Goal: Information Seeking & Learning: Learn about a topic

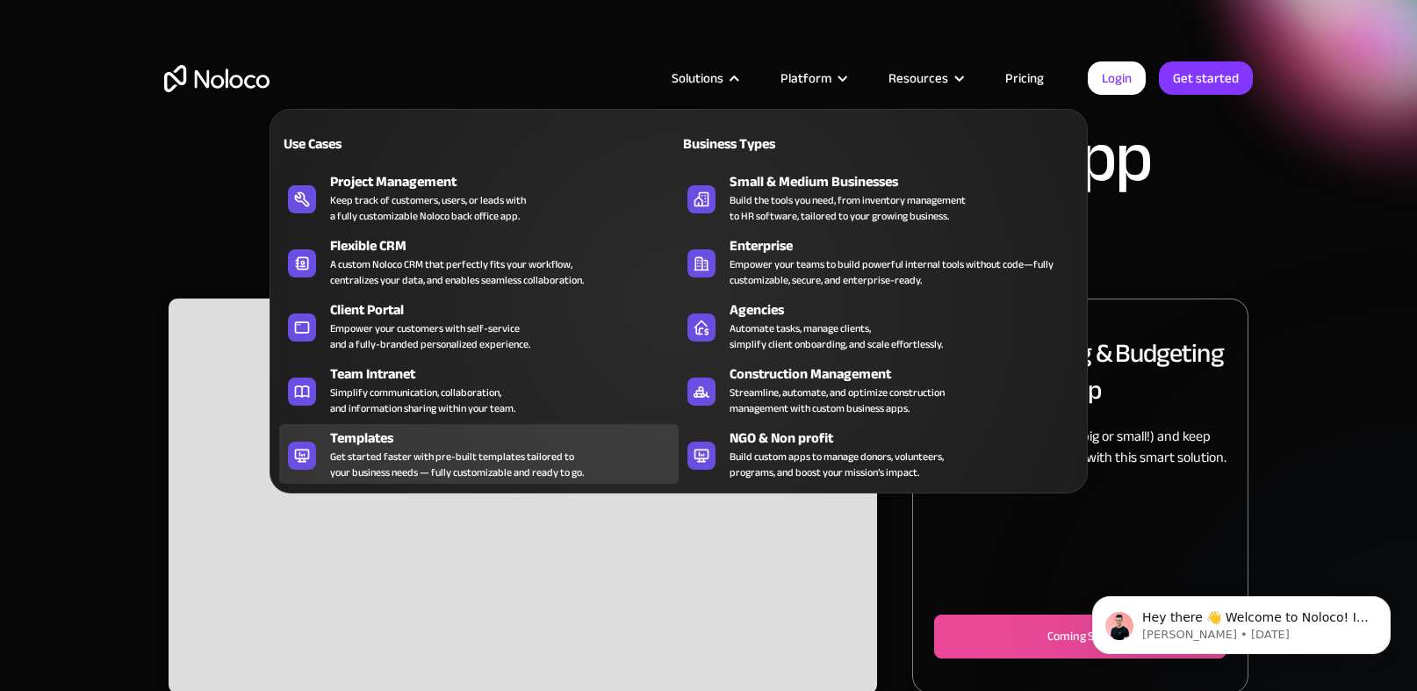
click at [439, 464] on div "Get started faster with pre-built templates tailored to your business needs — f…" at bounding box center [457, 464] width 254 height 32
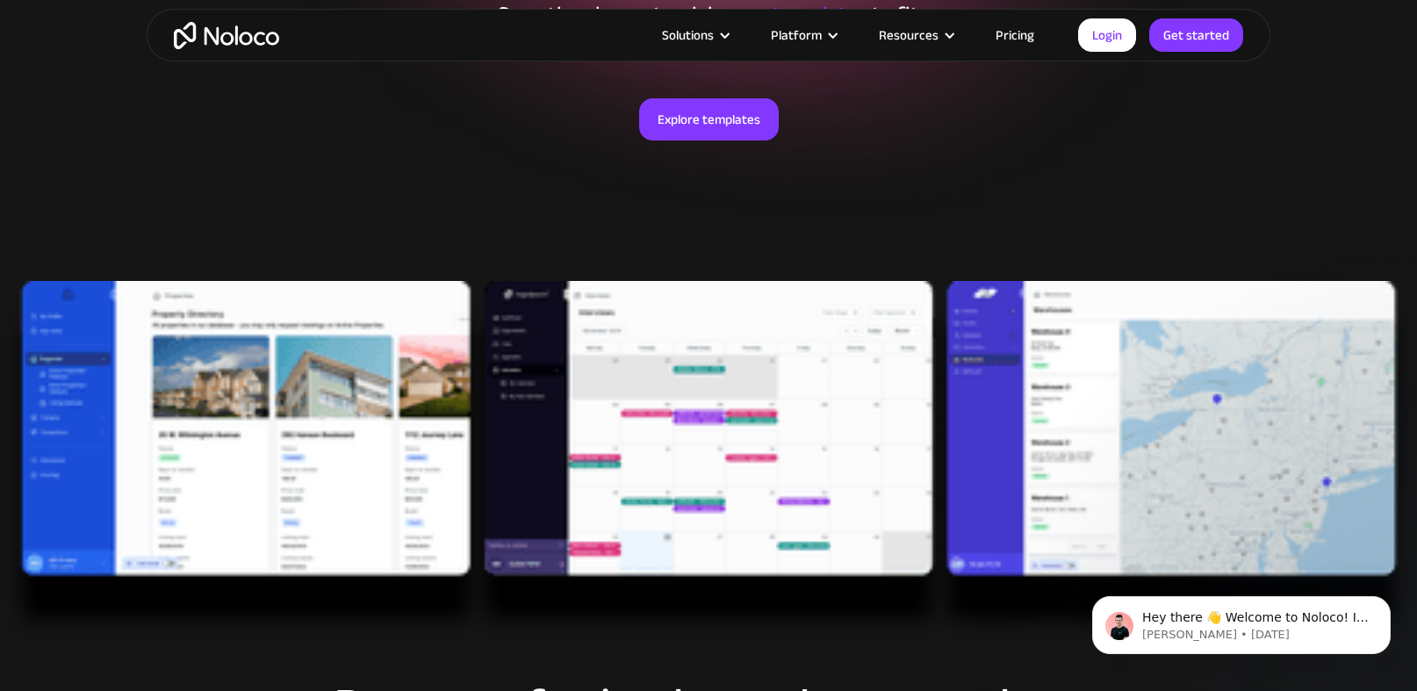
click at [576, 195] on div "Explore templates" at bounding box center [708, 141] width 1088 height 174
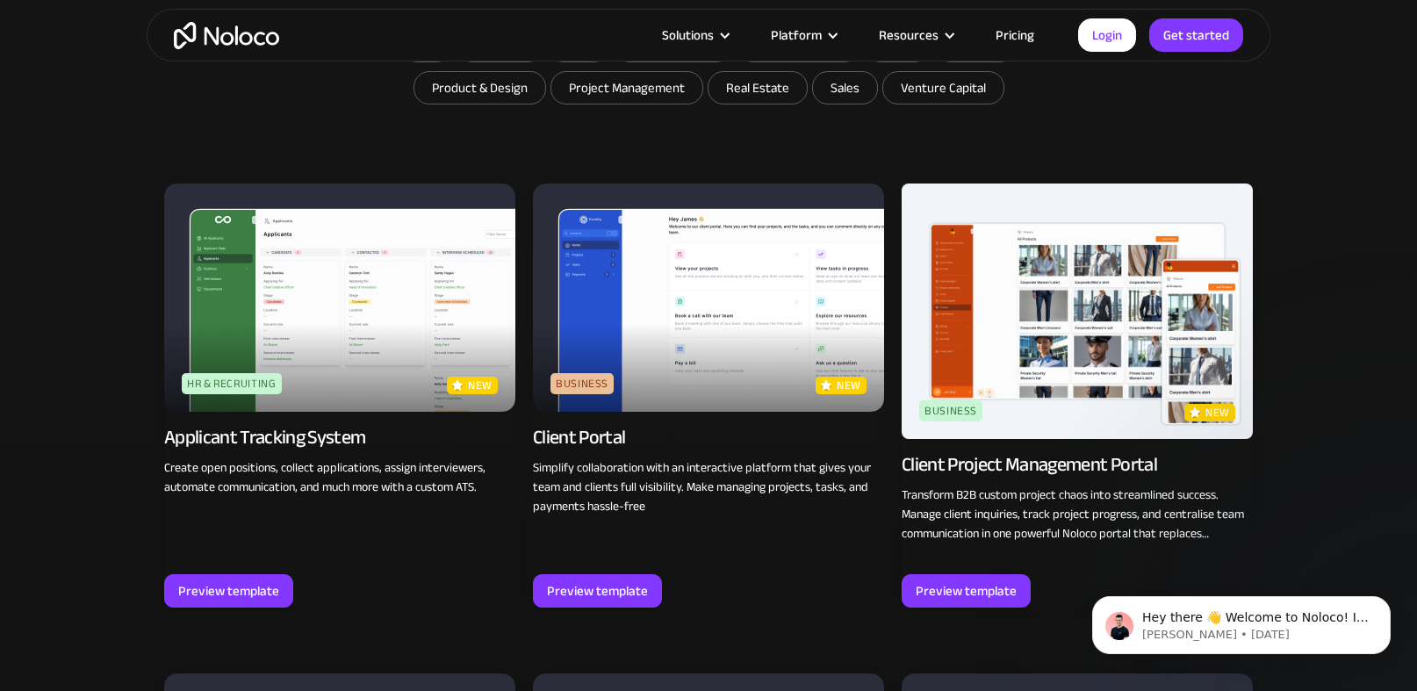
scroll to position [1136, 0]
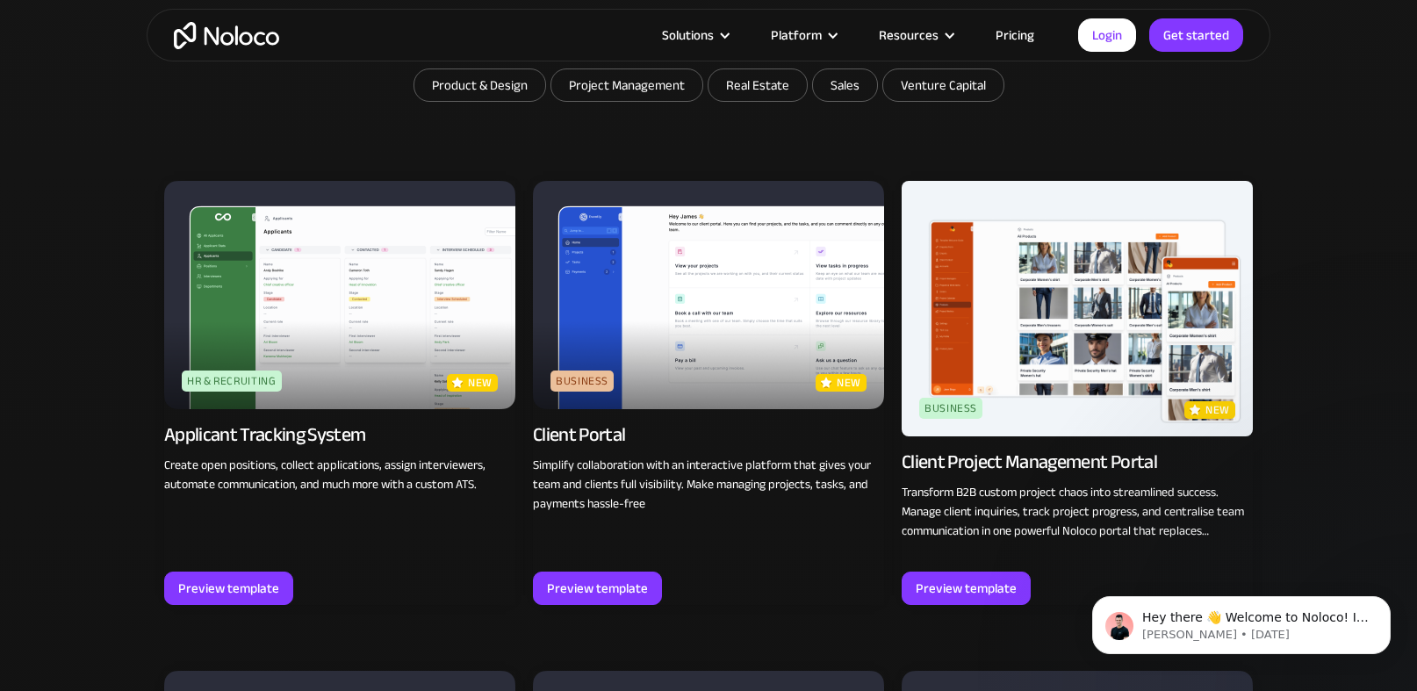
click at [653, 298] on img at bounding box center [708, 295] width 351 height 228
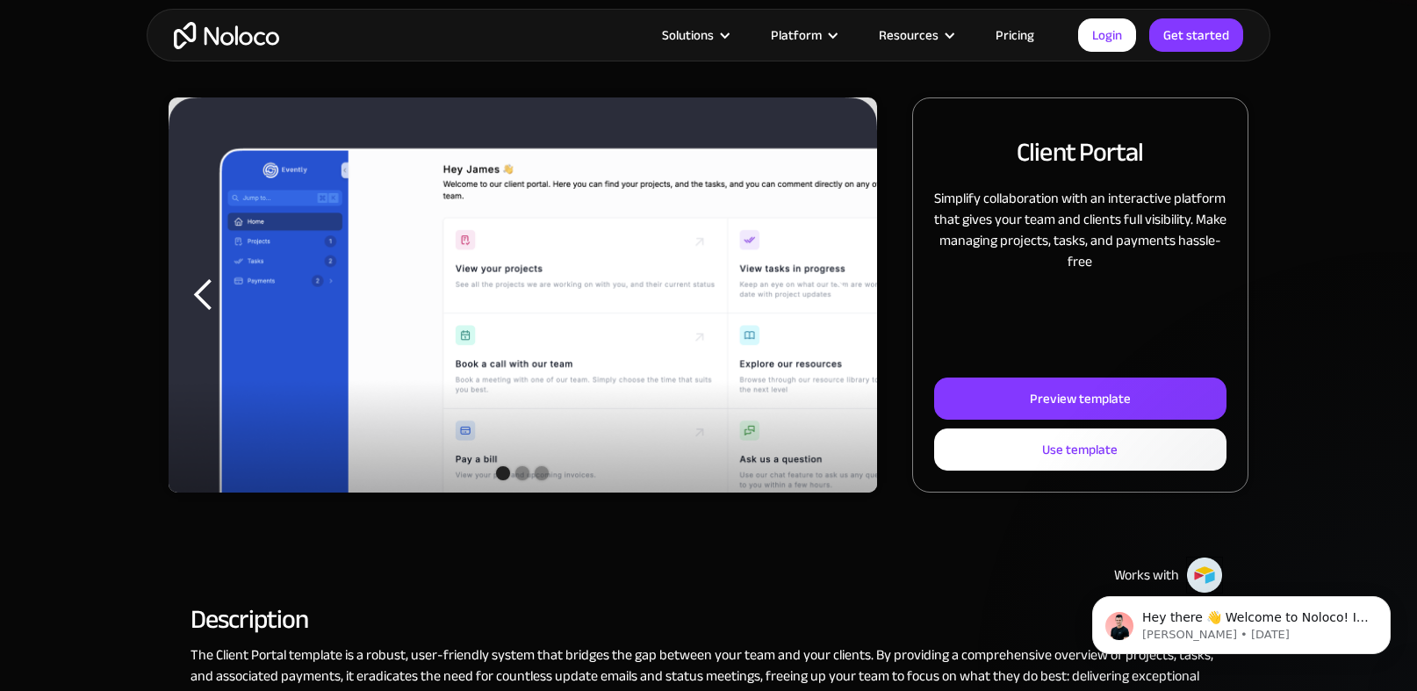
scroll to position [200, 0]
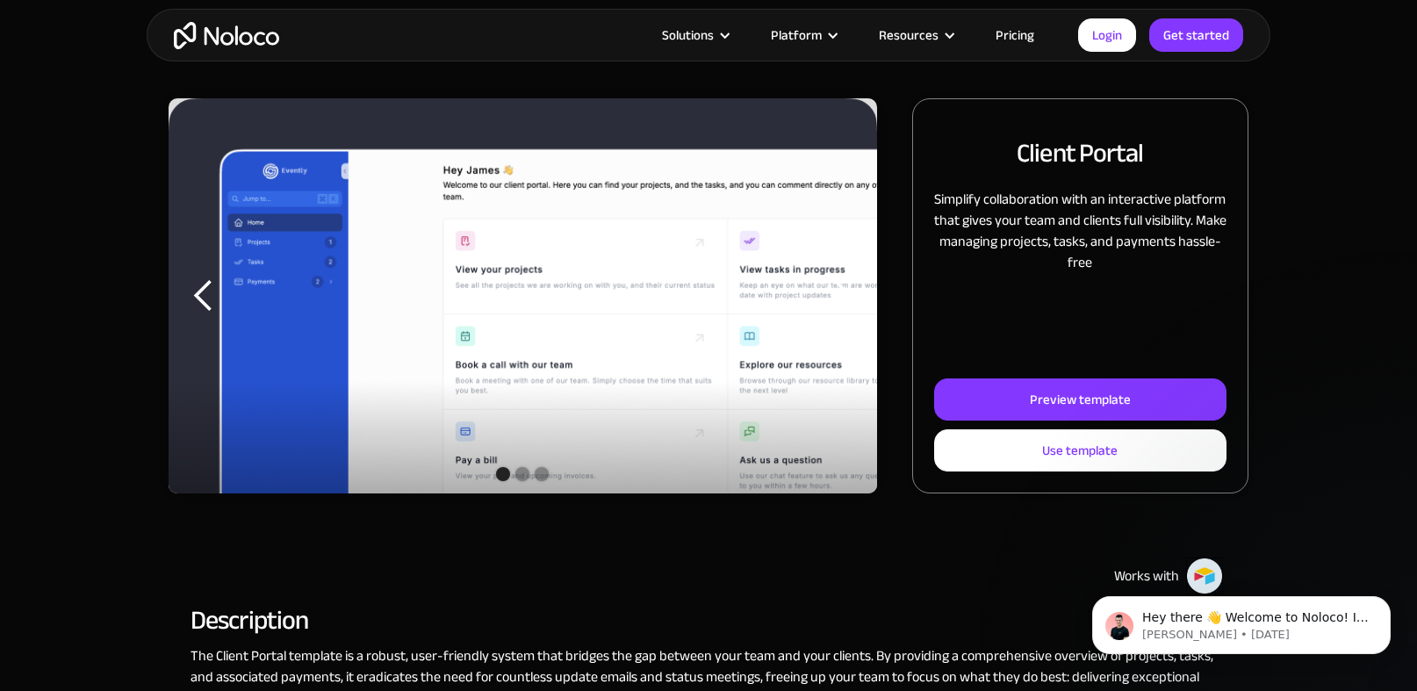
click at [212, 298] on div "previous slide" at bounding box center [203, 295] width 35 height 35
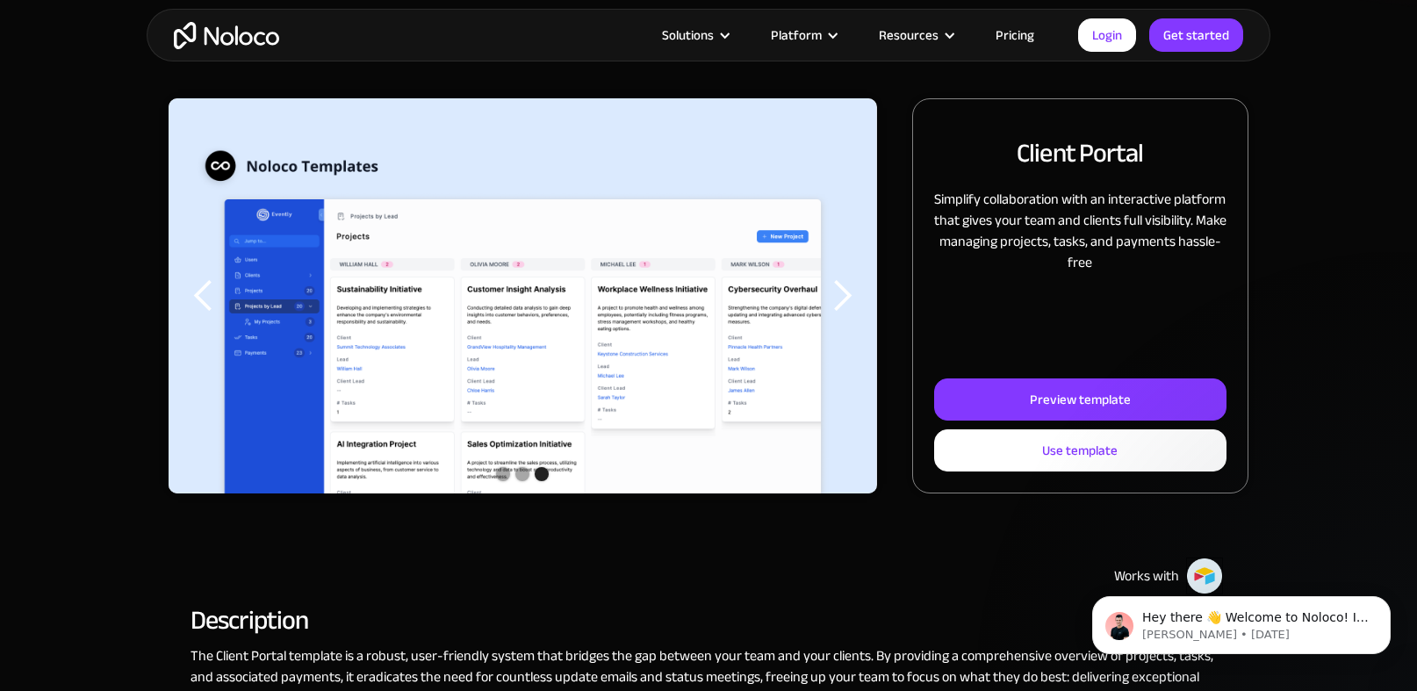
click at [205, 298] on div "previous slide" at bounding box center [203, 295] width 35 height 35
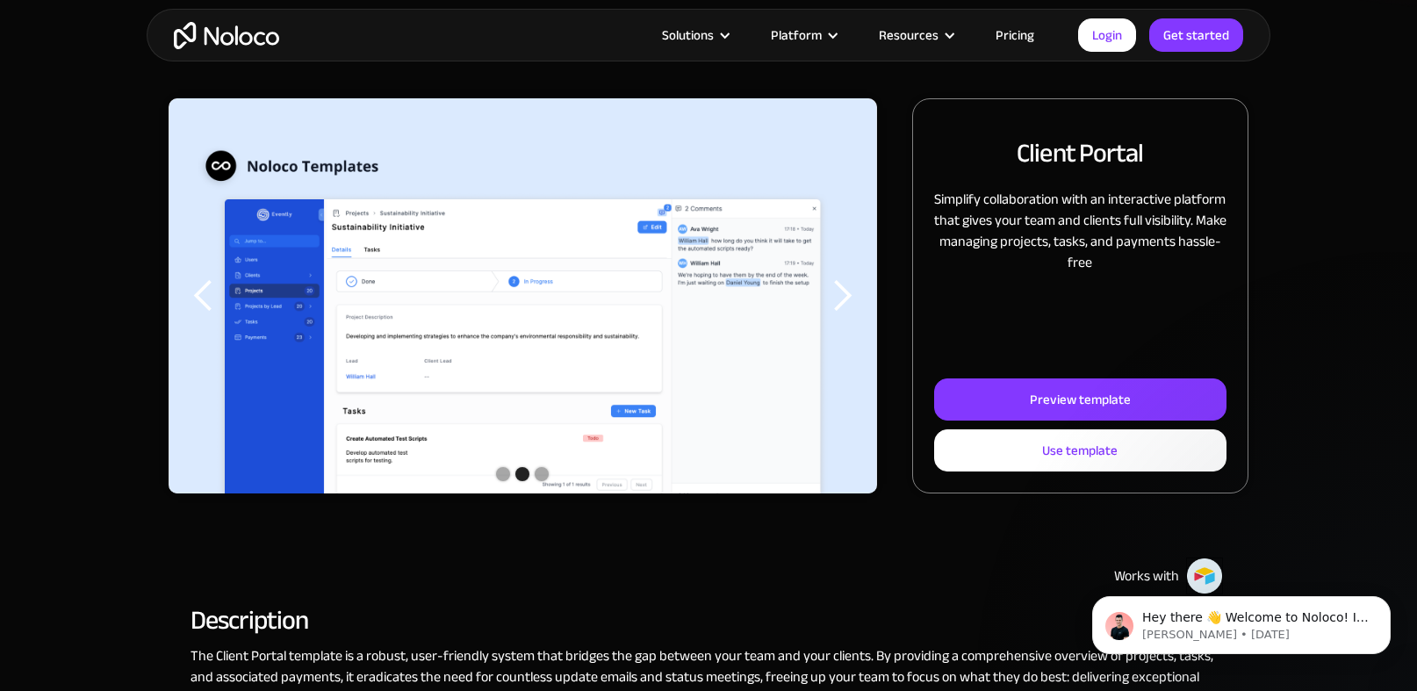
click at [200, 298] on div "previous slide" at bounding box center [203, 295] width 35 height 35
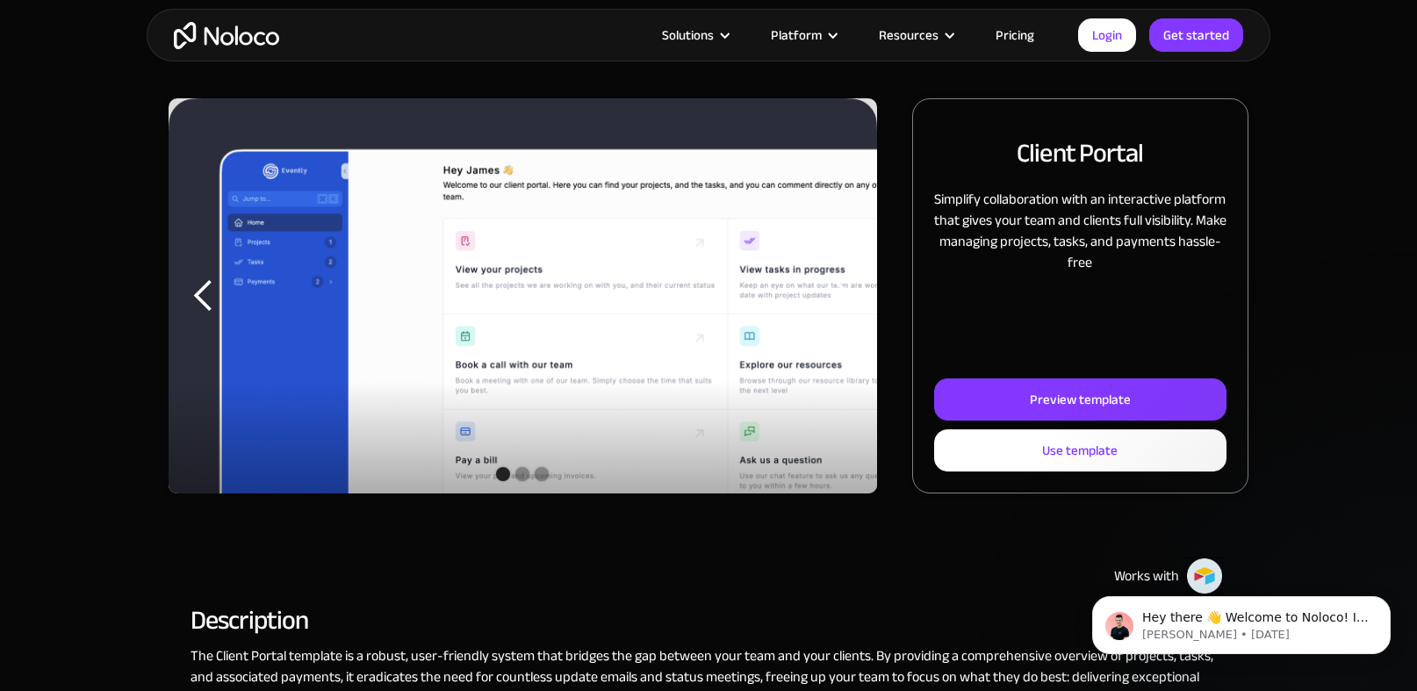
click at [199, 297] on div "previous slide" at bounding box center [203, 295] width 35 height 35
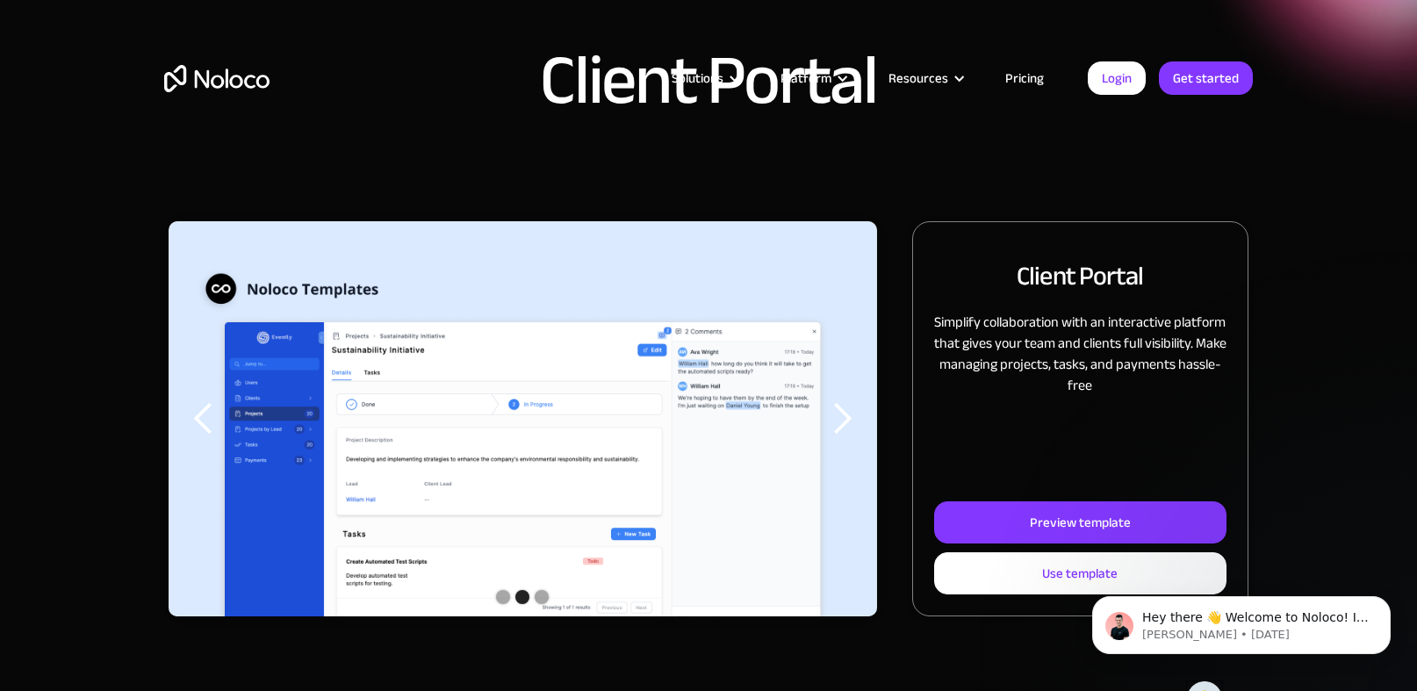
scroll to position [0, 0]
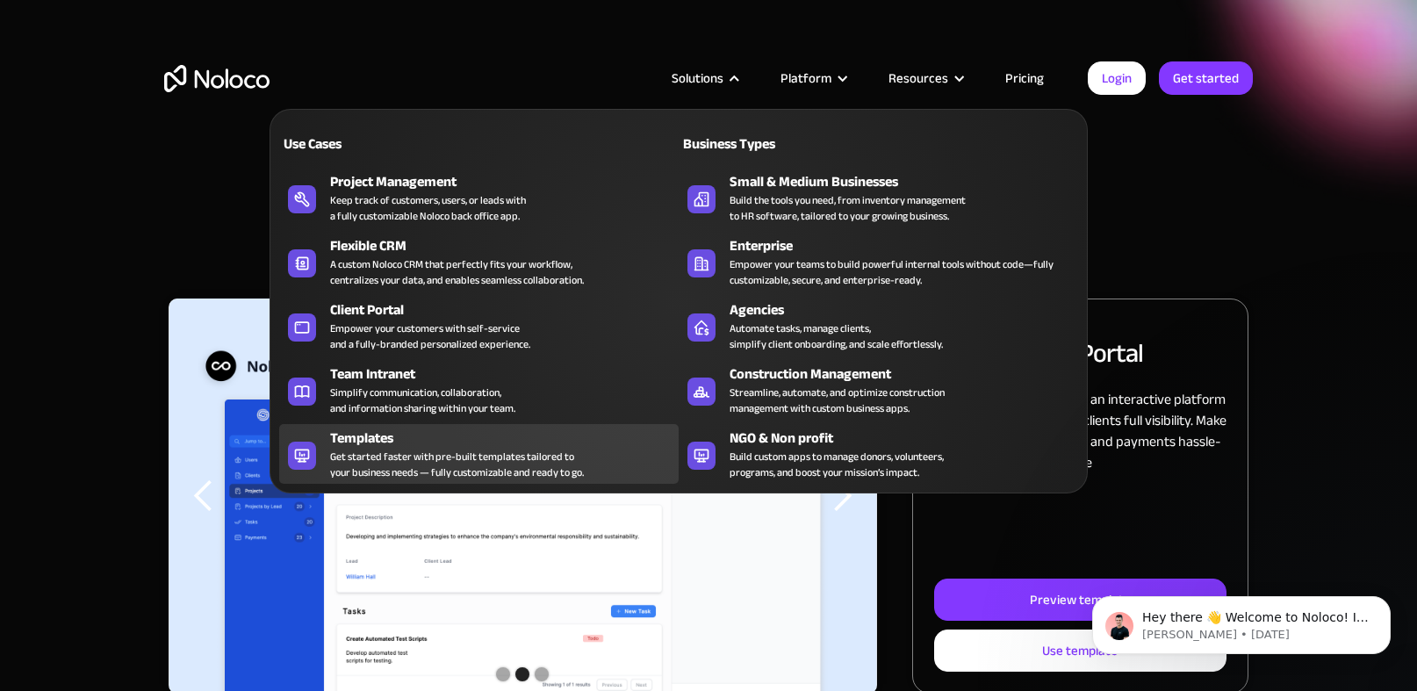
click at [437, 464] on div "Get started faster with pre-built templates tailored to your business needs — f…" at bounding box center [457, 464] width 254 height 32
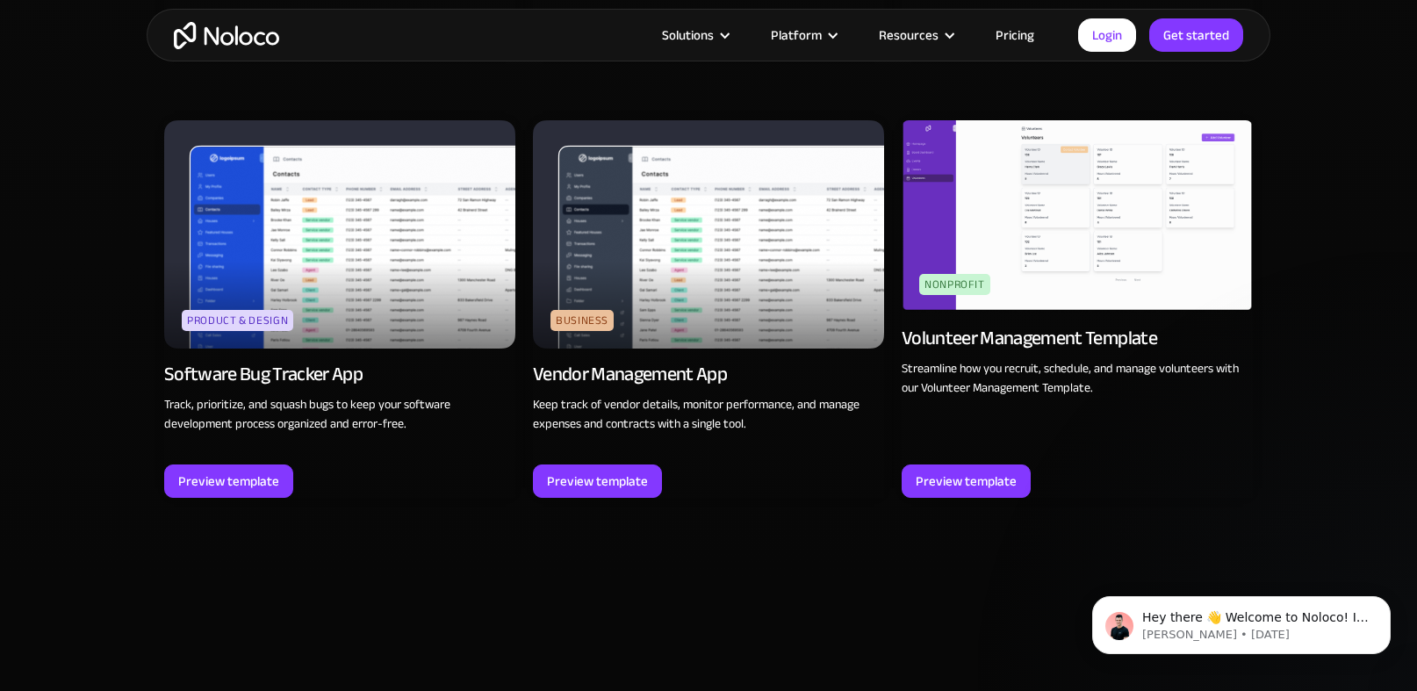
scroll to position [4948, 0]
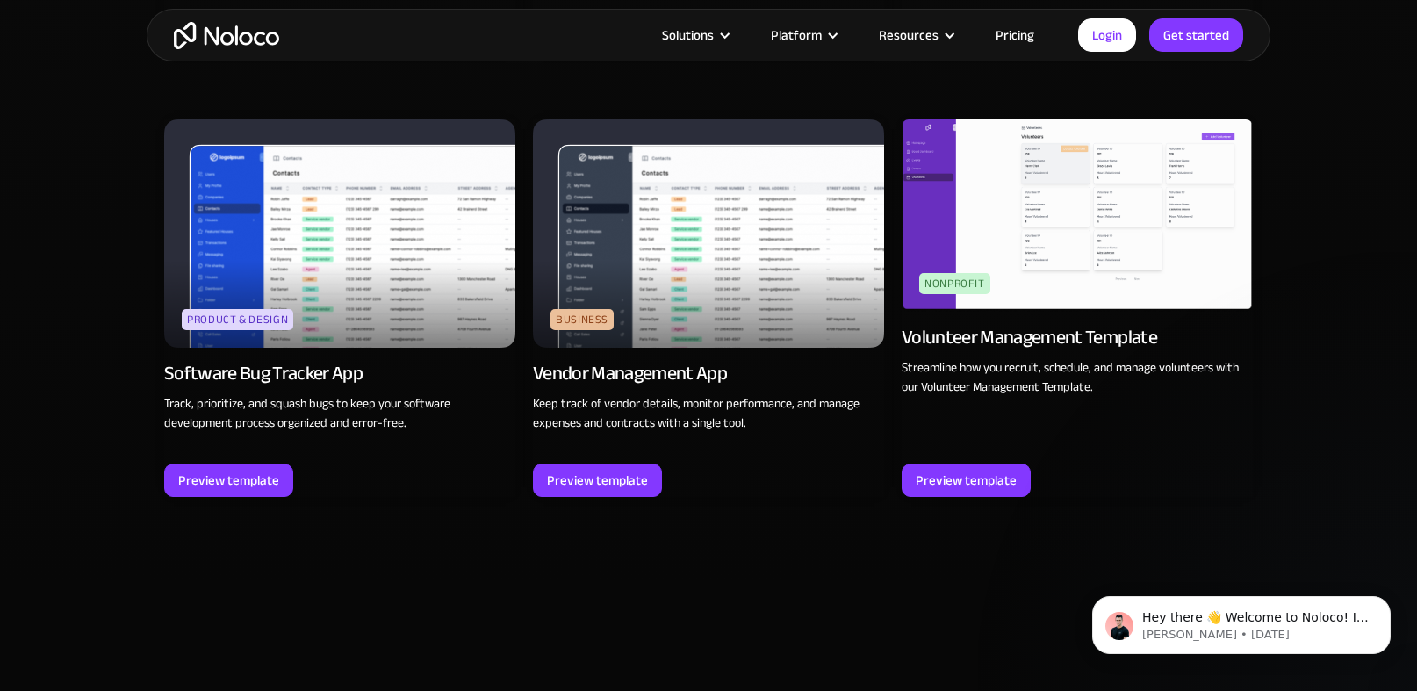
click at [1065, 244] on img at bounding box center [1076, 215] width 351 height 192
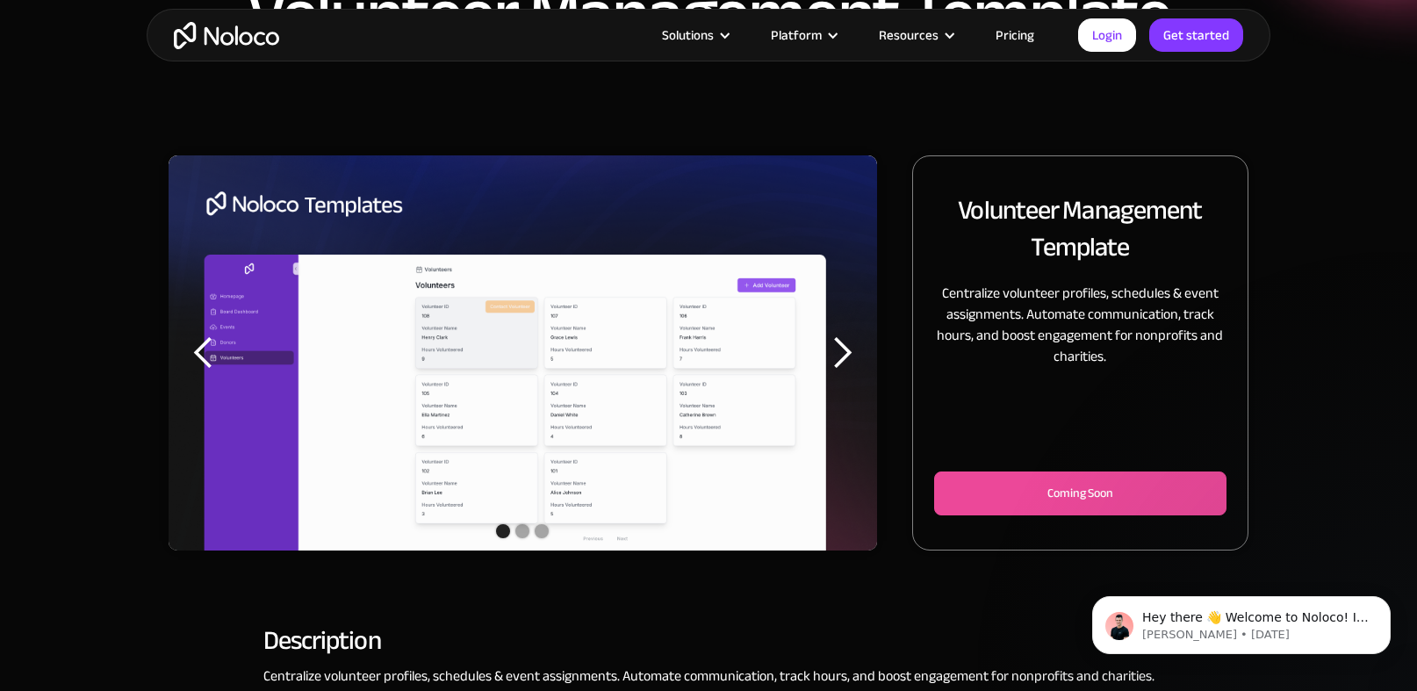
click at [840, 351] on div "next slide" at bounding box center [841, 352] width 35 height 35
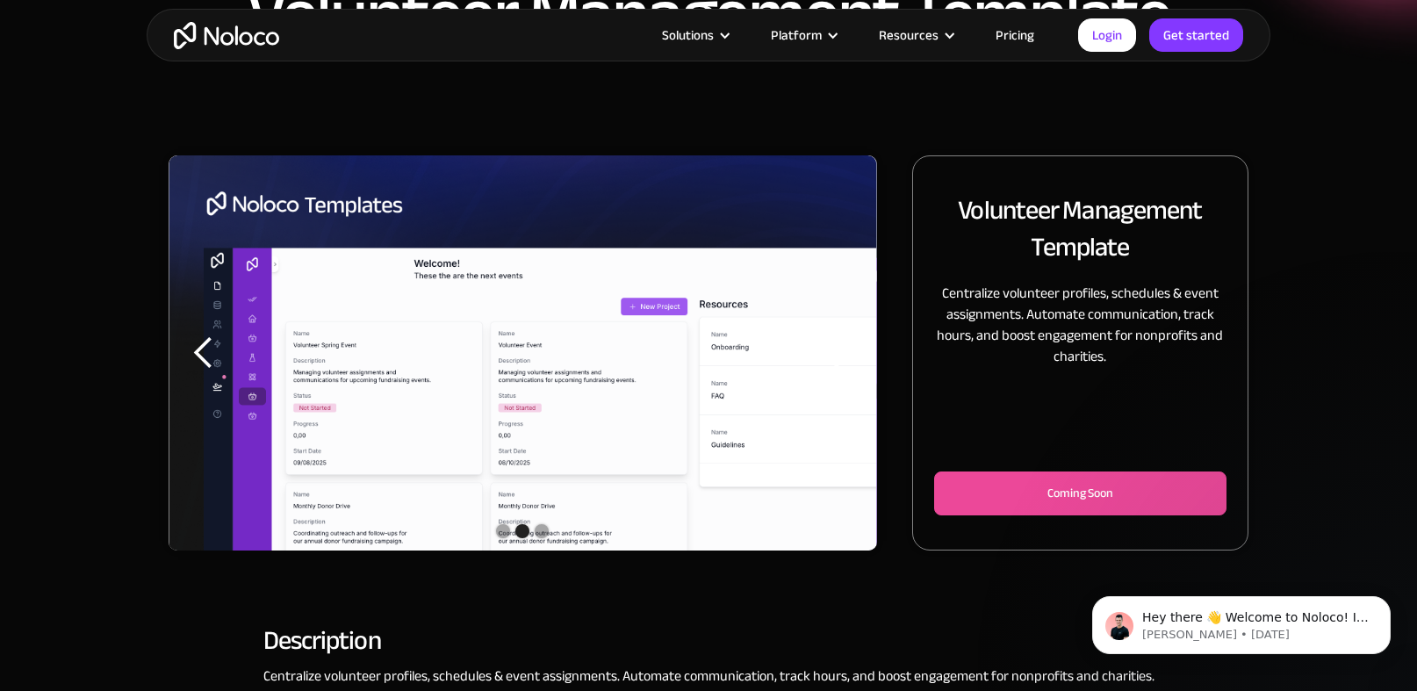
click at [843, 362] on div "next slide" at bounding box center [841, 352] width 35 height 35
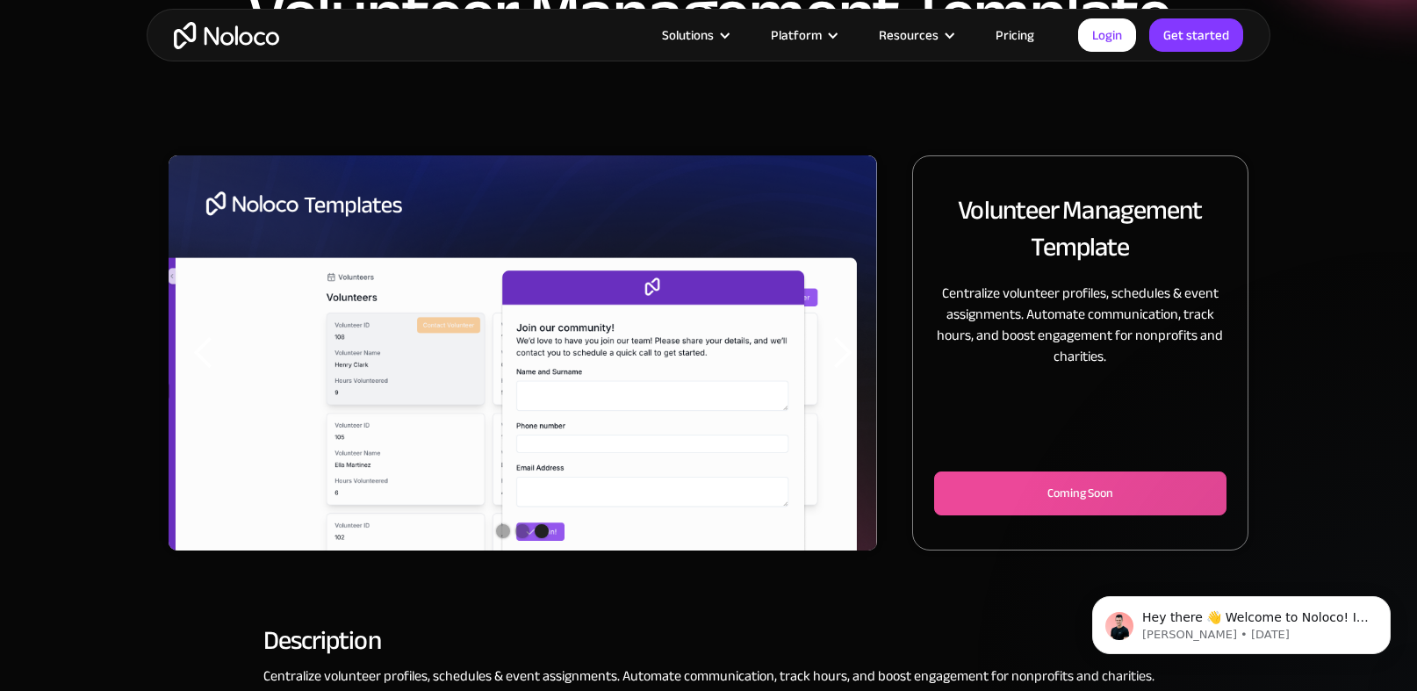
click at [843, 362] on div "next slide" at bounding box center [841, 352] width 35 height 35
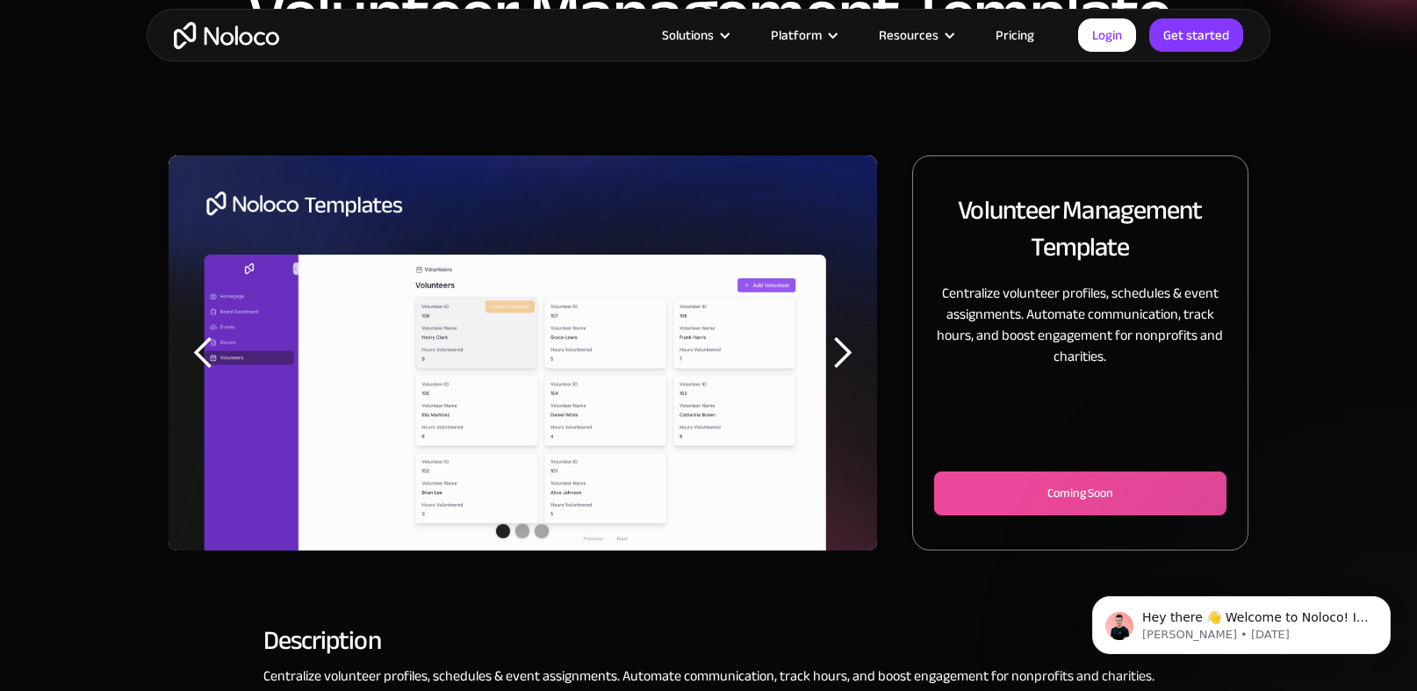
click at [843, 362] on div "next slide" at bounding box center [841, 352] width 35 height 35
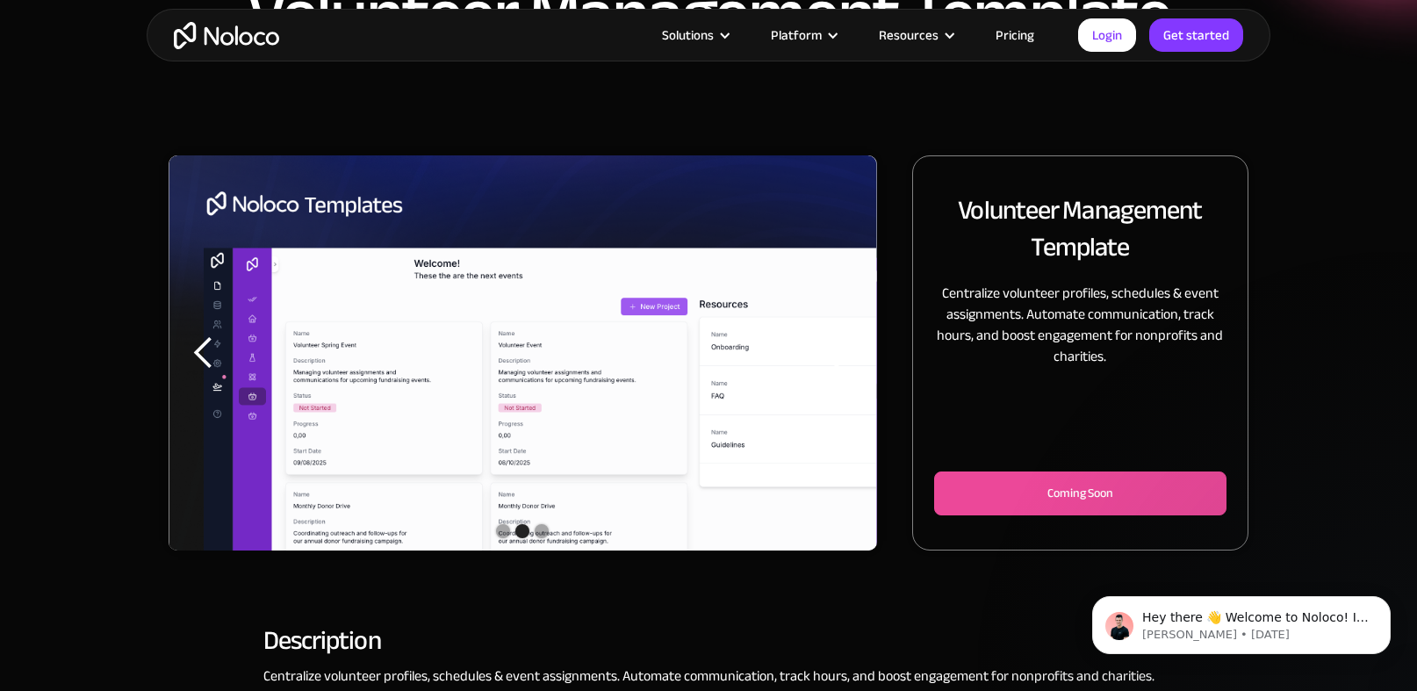
click at [843, 362] on div "next slide" at bounding box center [841, 352] width 35 height 35
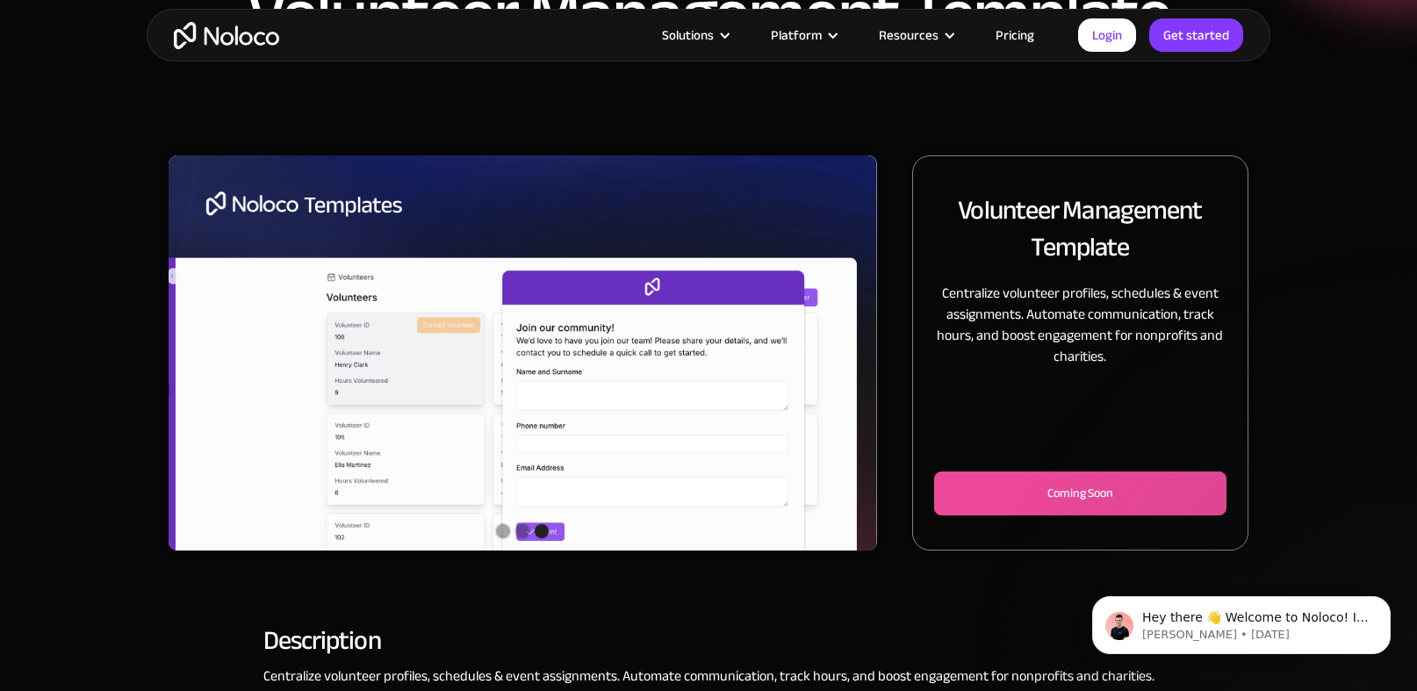
click at [843, 362] on div "next slide" at bounding box center [841, 352] width 35 height 35
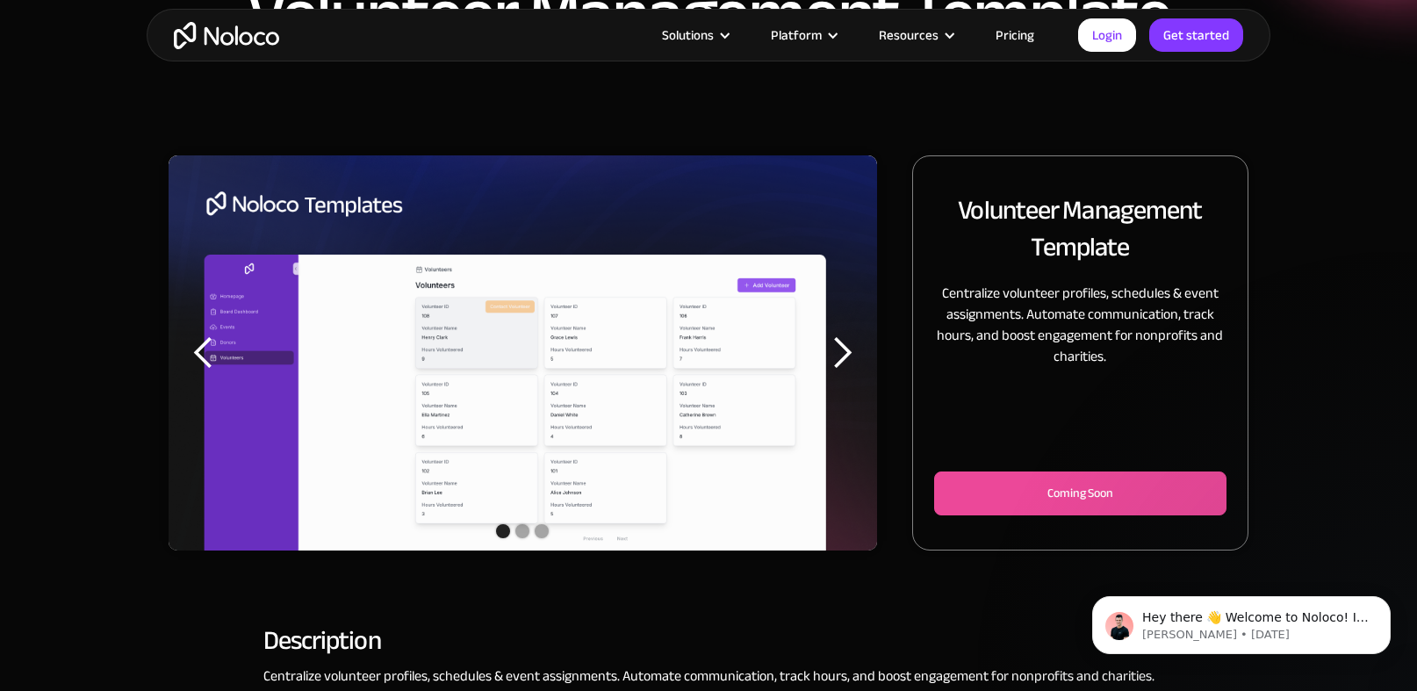
click at [843, 362] on div "next slide" at bounding box center [841, 352] width 35 height 35
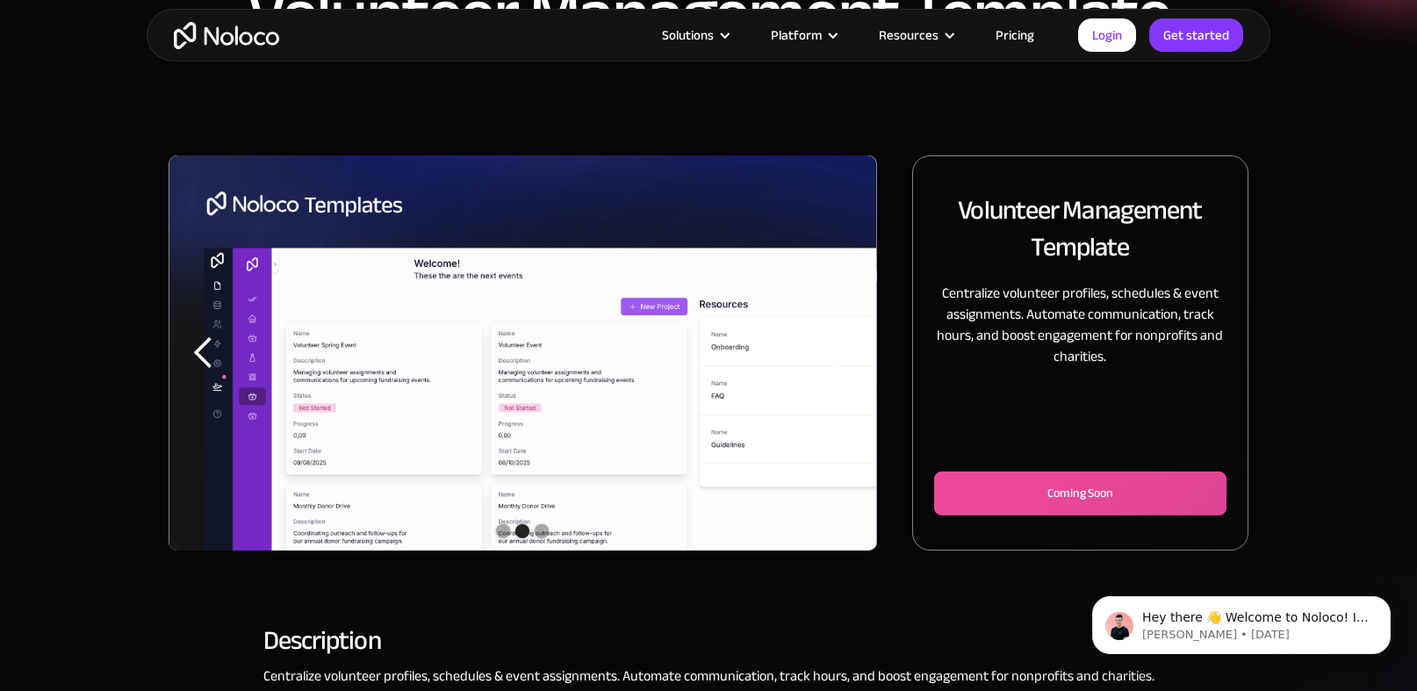
click at [843, 362] on div "next slide" at bounding box center [841, 352] width 35 height 35
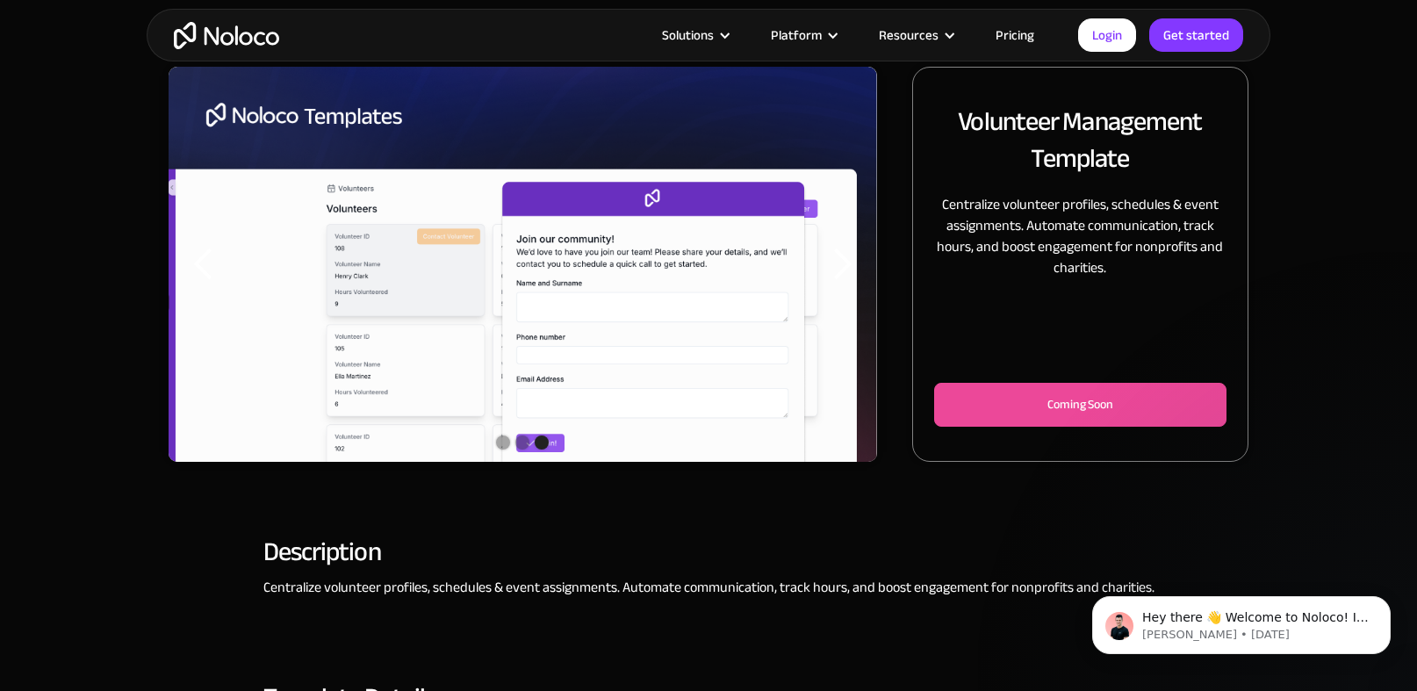
scroll to position [222, 0]
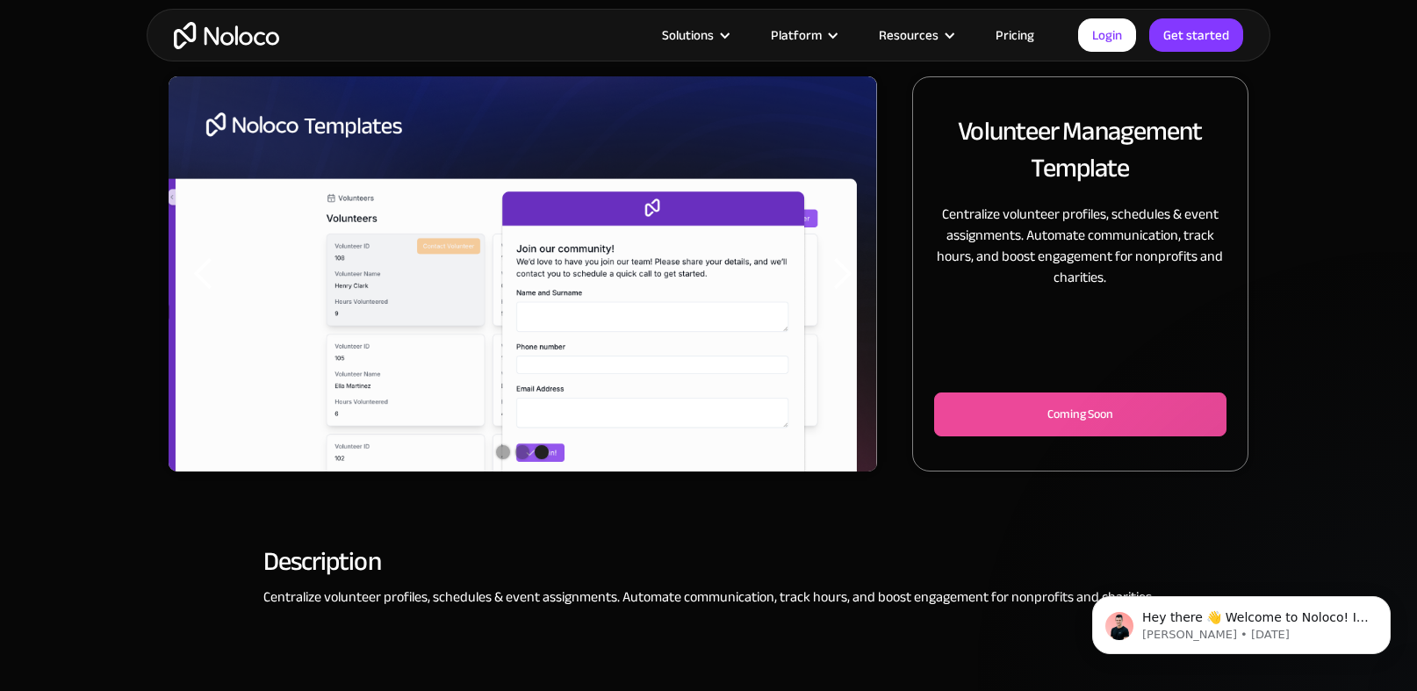
click at [831, 316] on div "next slide" at bounding box center [842, 273] width 70 height 395
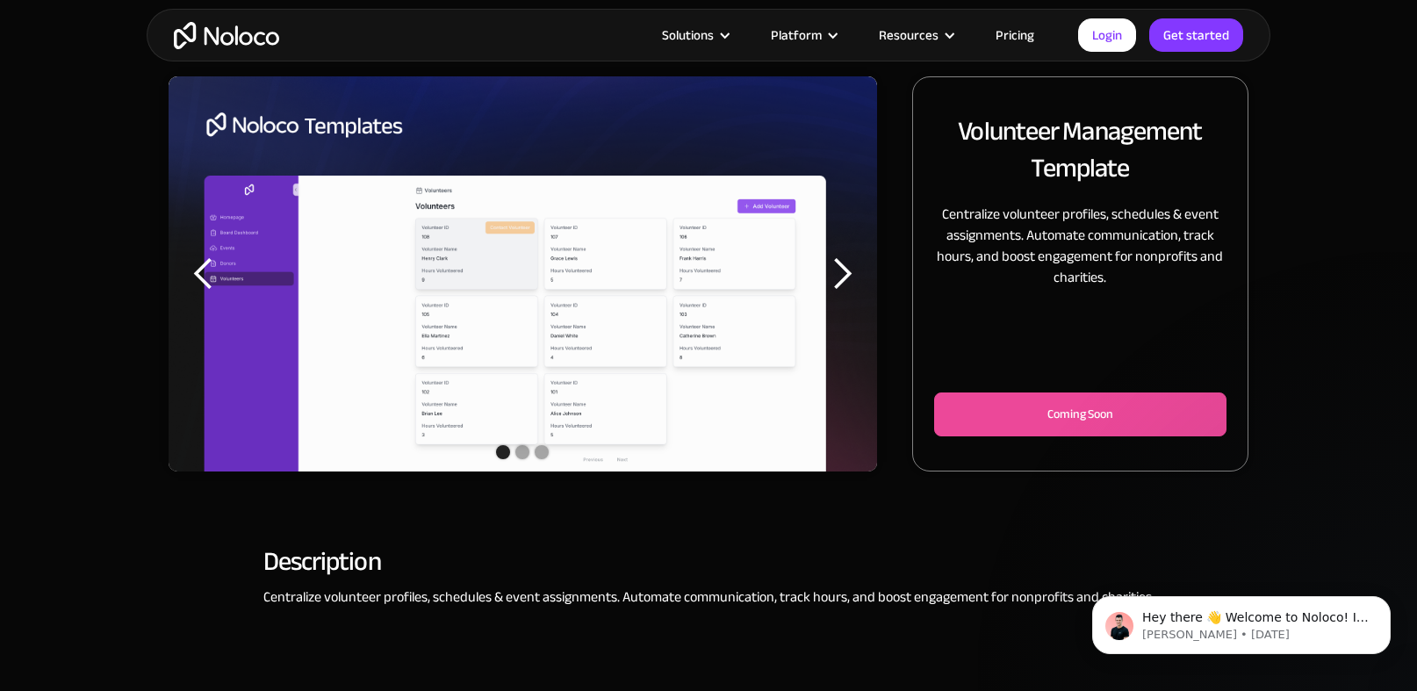
click at [830, 314] on div "next slide" at bounding box center [842, 273] width 70 height 395
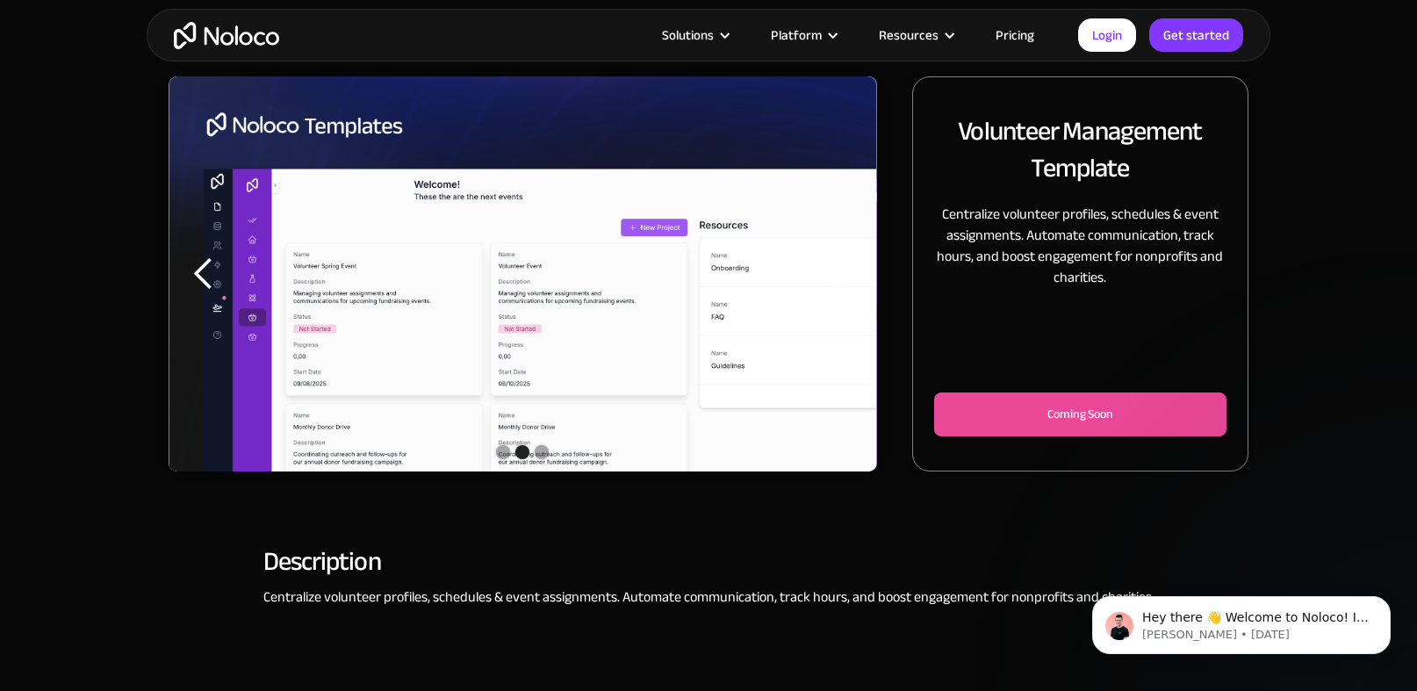
click at [830, 312] on div "next slide" at bounding box center [842, 273] width 70 height 395
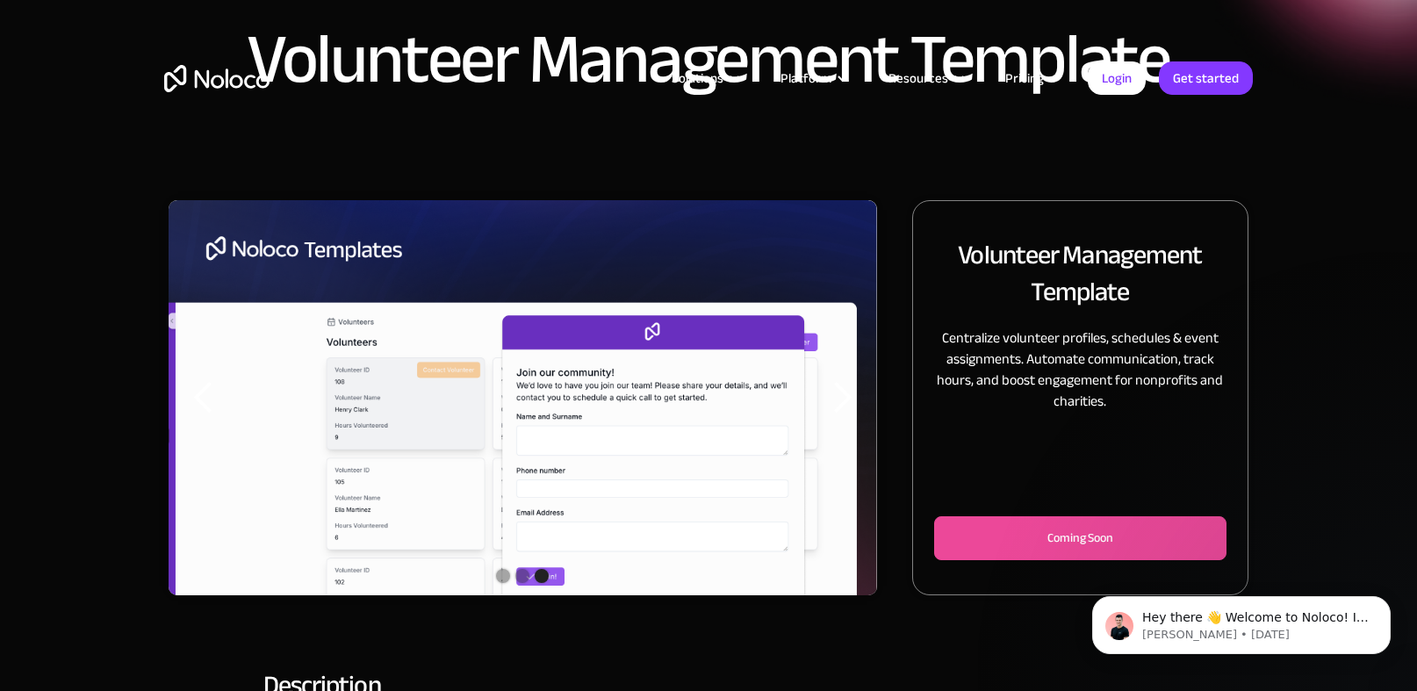
scroll to position [0, 0]
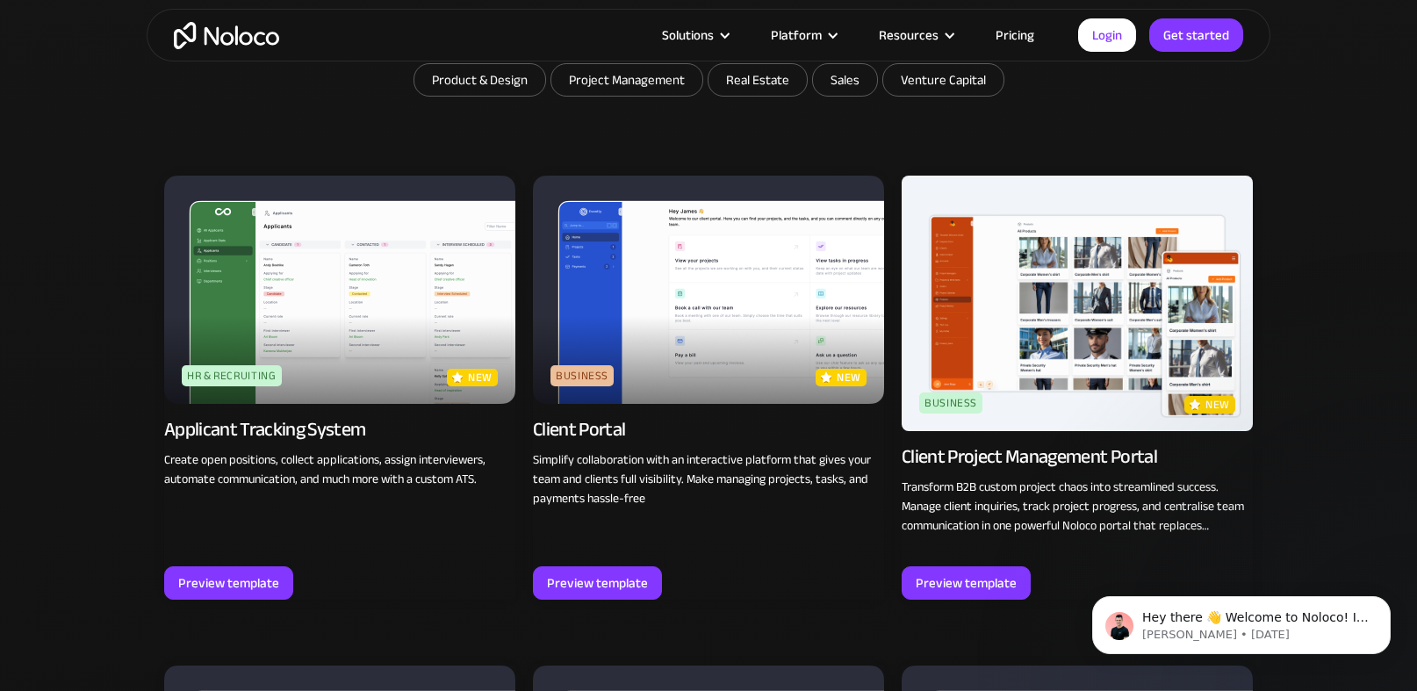
scroll to position [1127, 0]
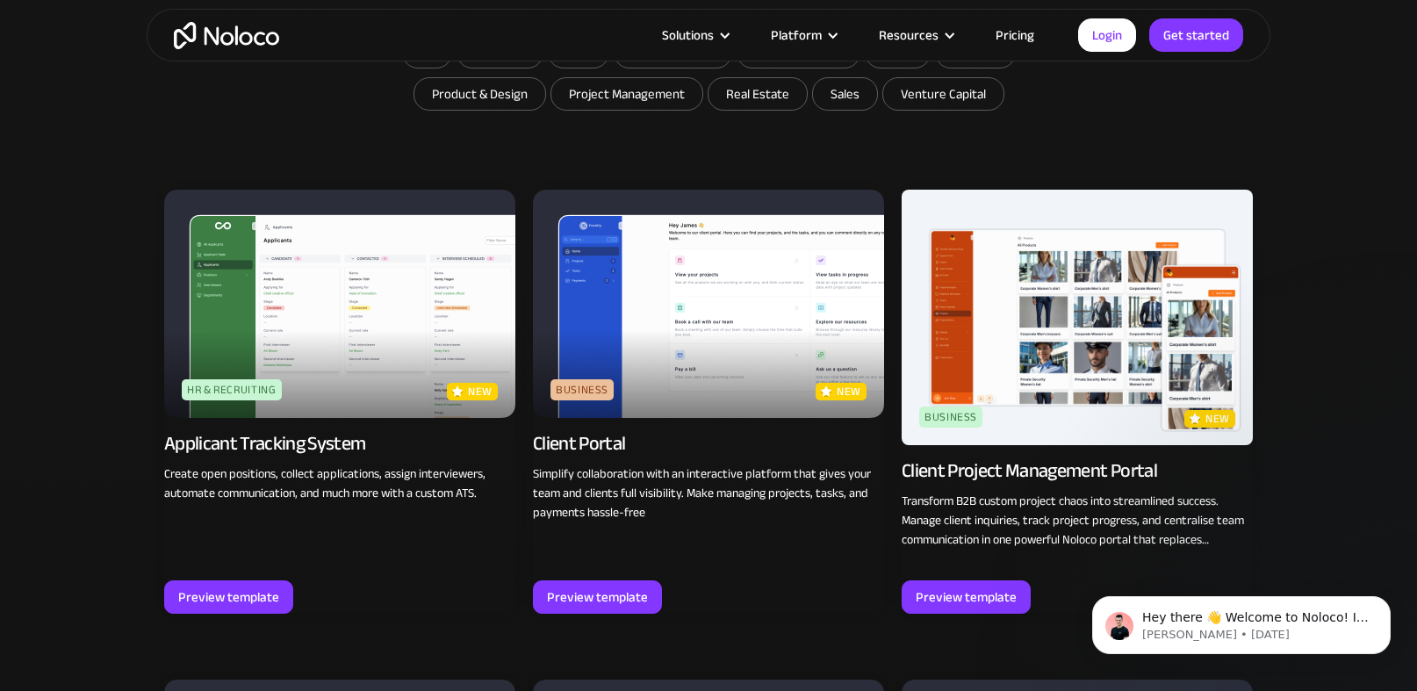
click at [1041, 356] on img at bounding box center [1076, 317] width 351 height 255
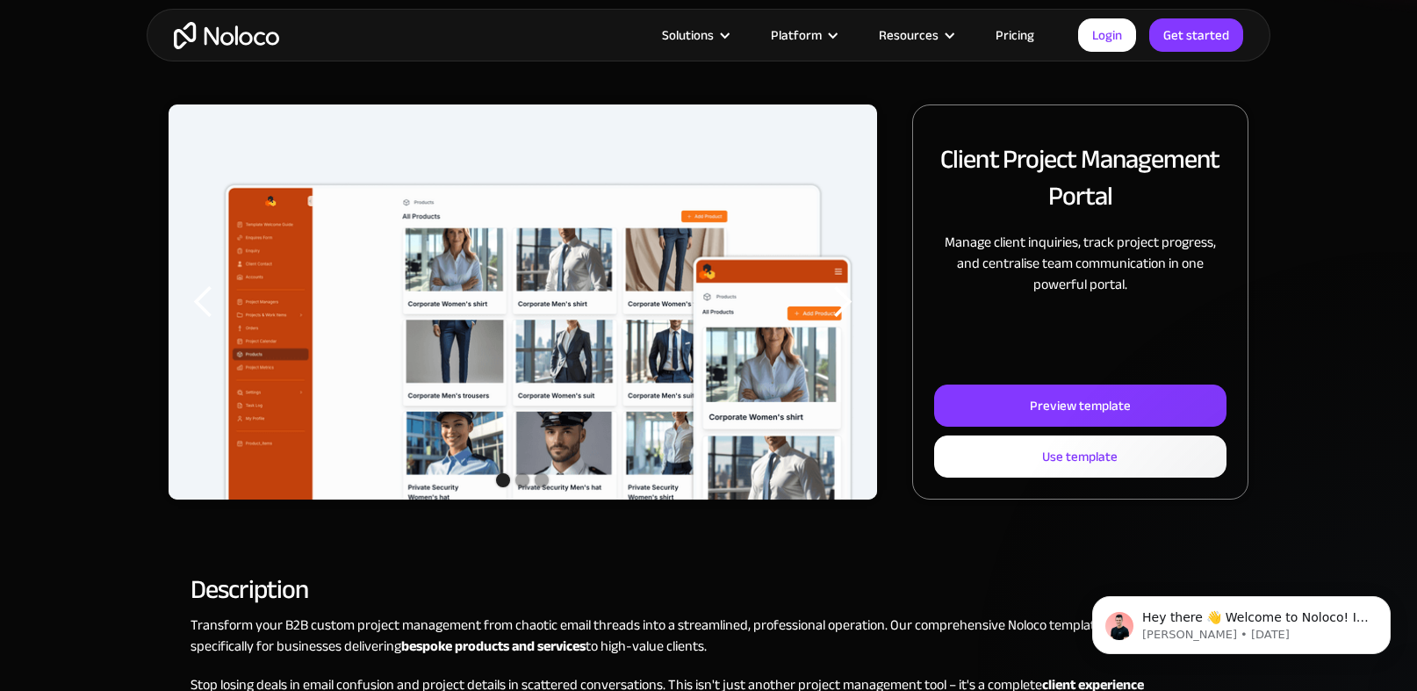
click at [809, 334] on div "next slide" at bounding box center [842, 301] width 70 height 395
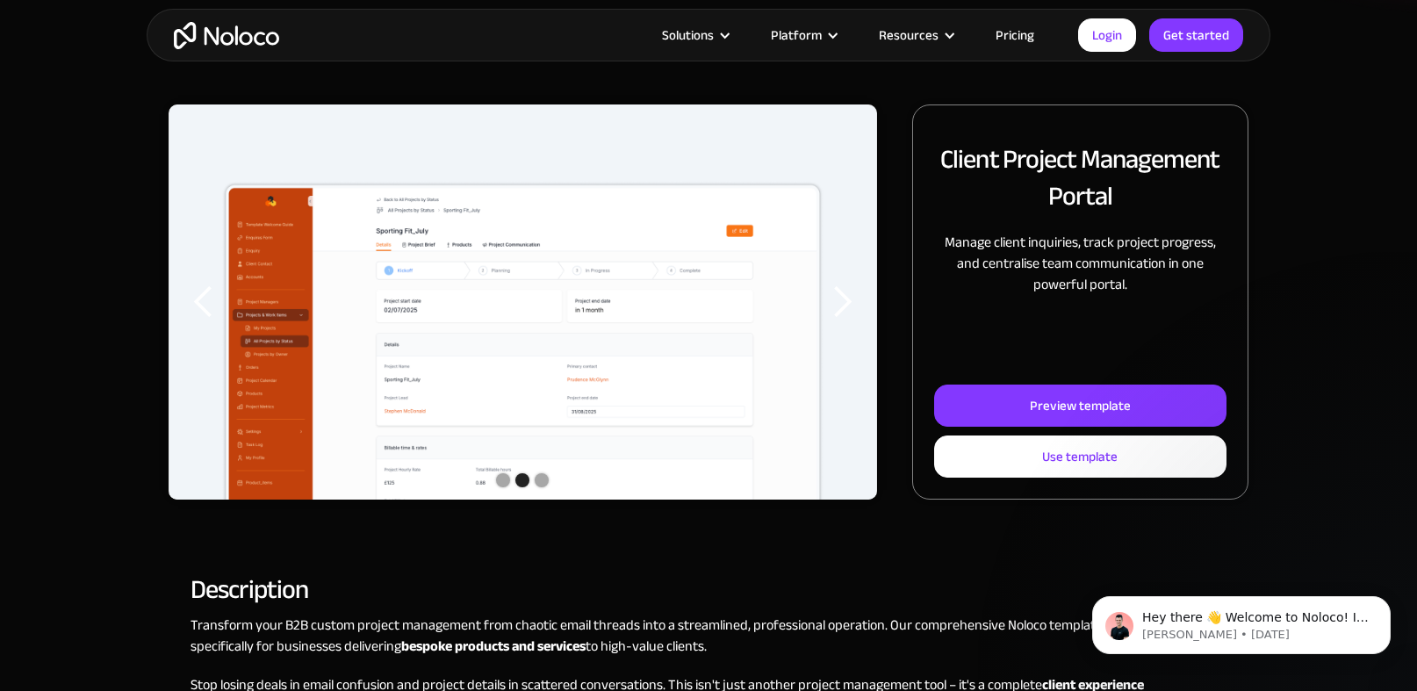
click at [816, 324] on div "next slide" at bounding box center [842, 301] width 70 height 395
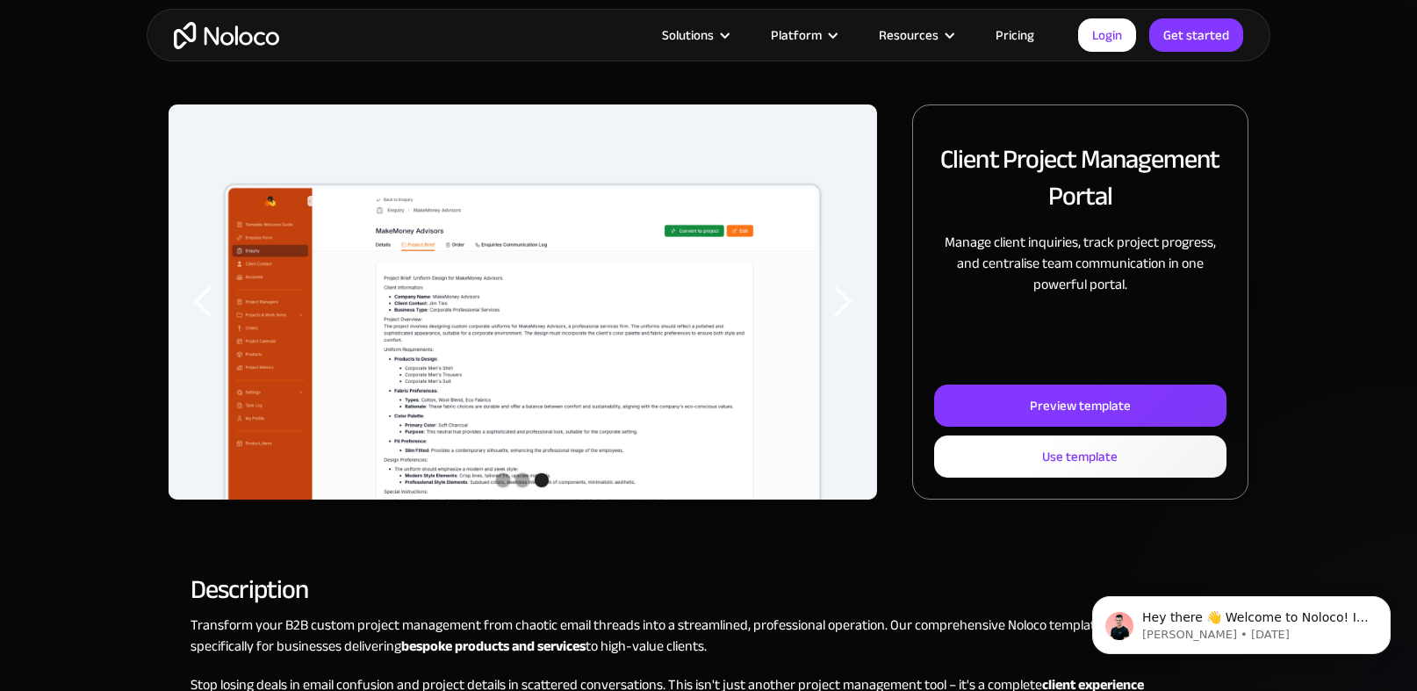
click at [816, 324] on div "next slide" at bounding box center [842, 301] width 70 height 395
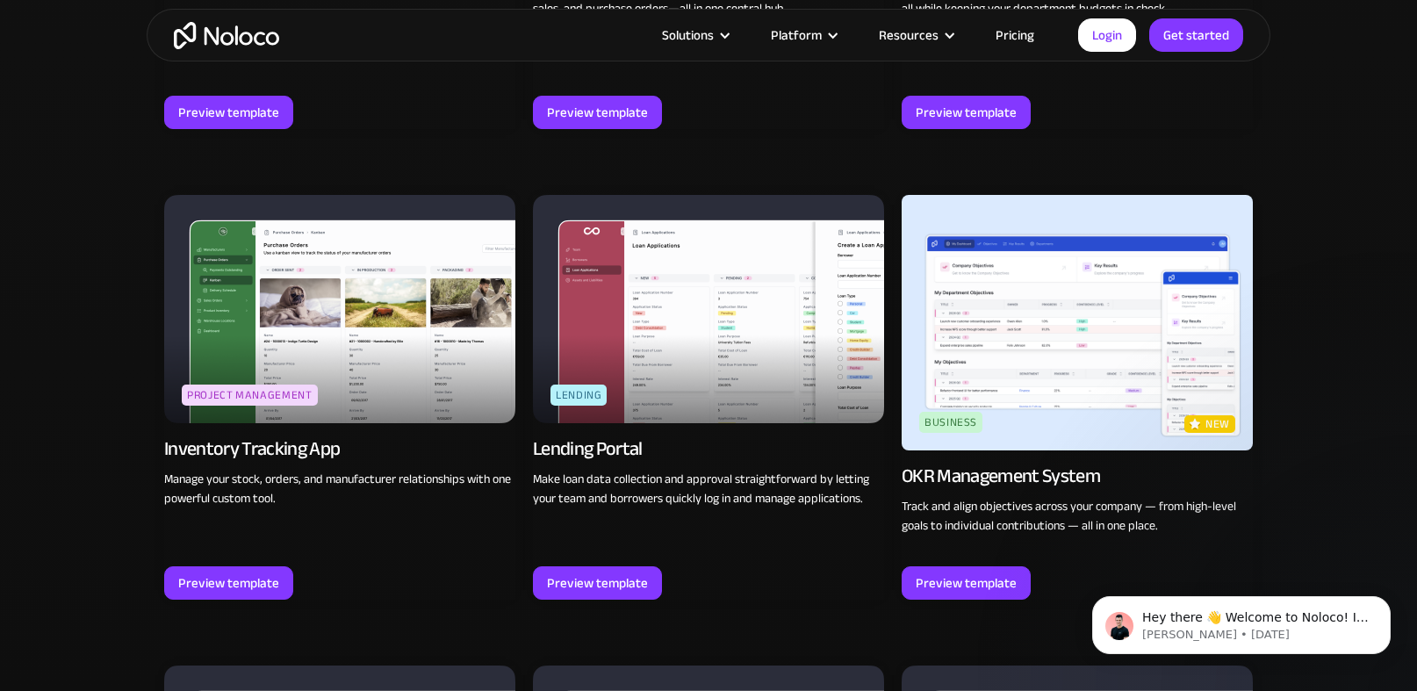
scroll to position [2565, 0]
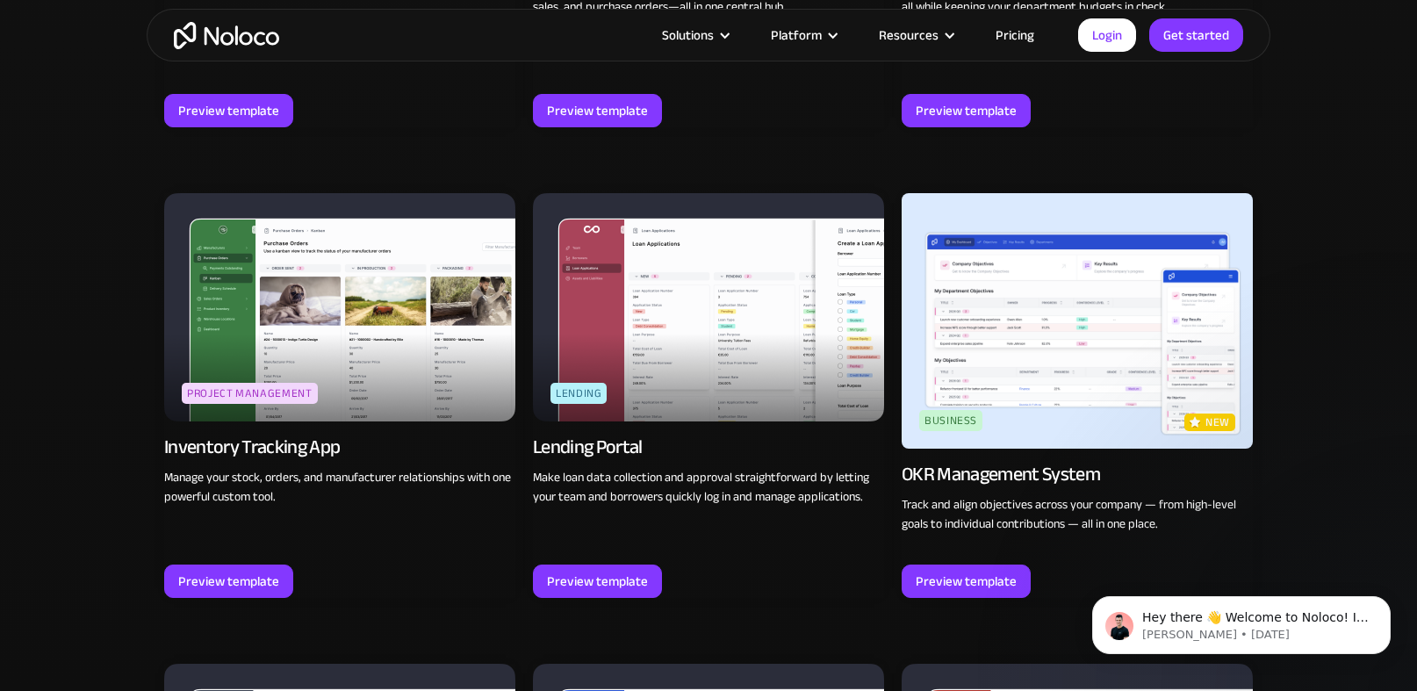
click at [1036, 350] on img at bounding box center [1076, 320] width 351 height 255
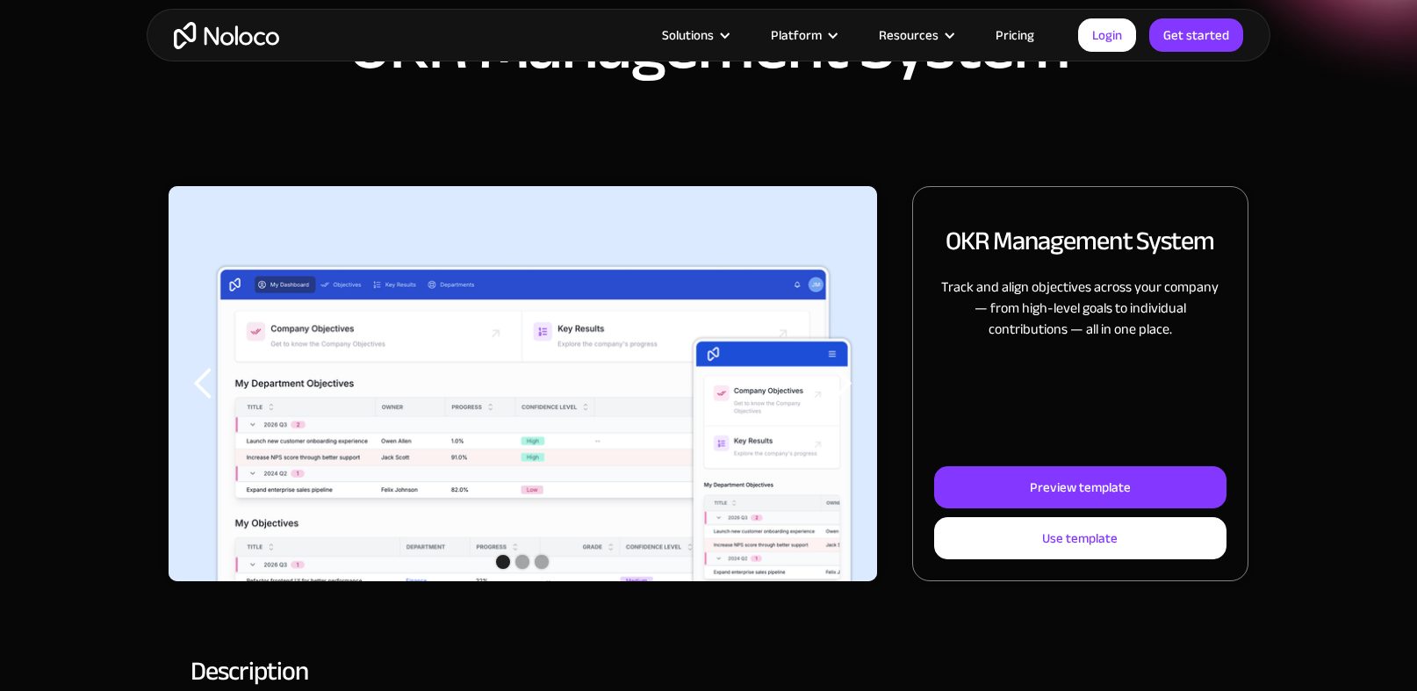
scroll to position [116, 0]
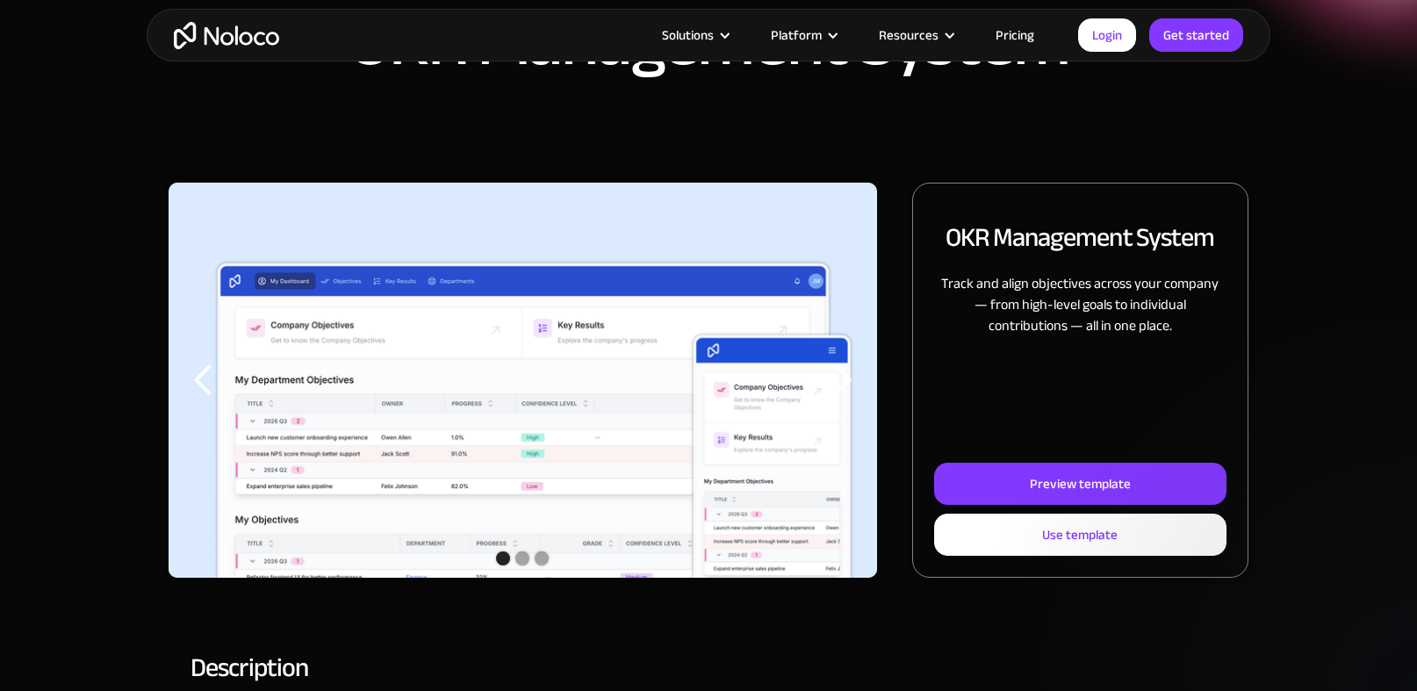
click at [856, 397] on div "next slide" at bounding box center [841, 379] width 35 height 35
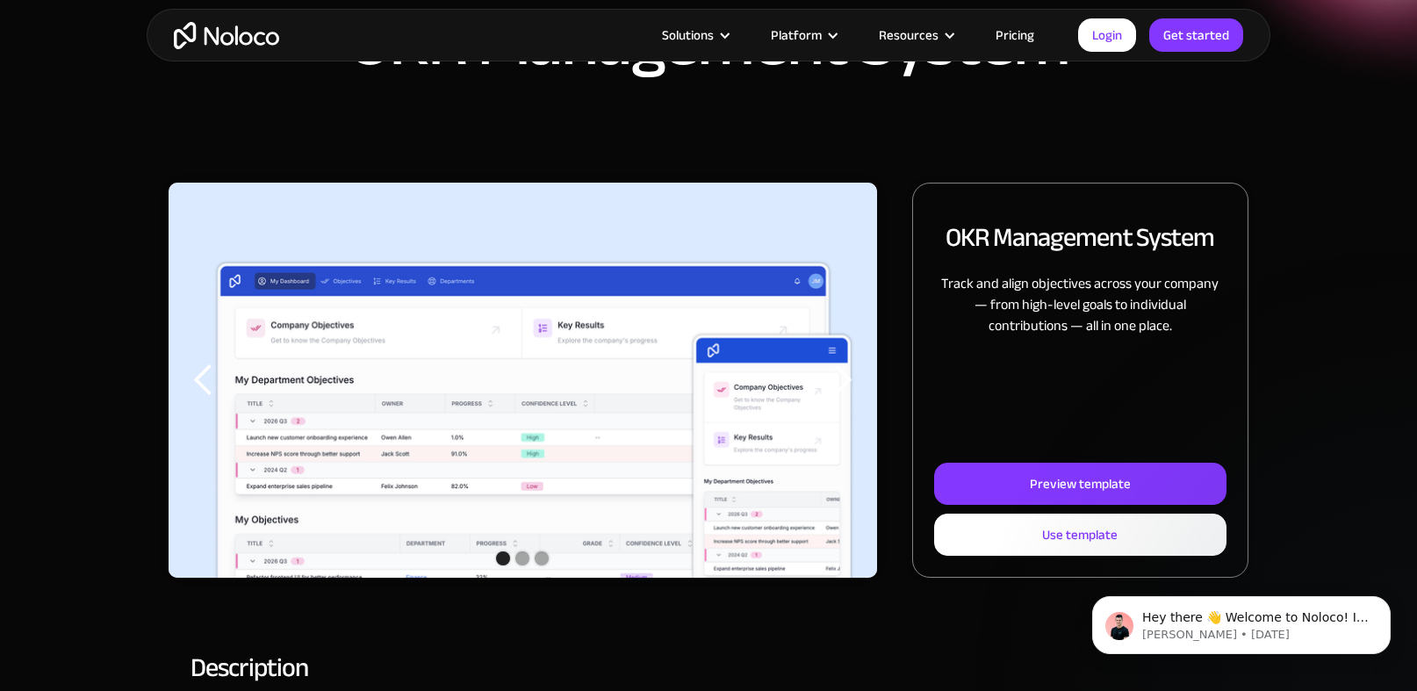
scroll to position [0, 0]
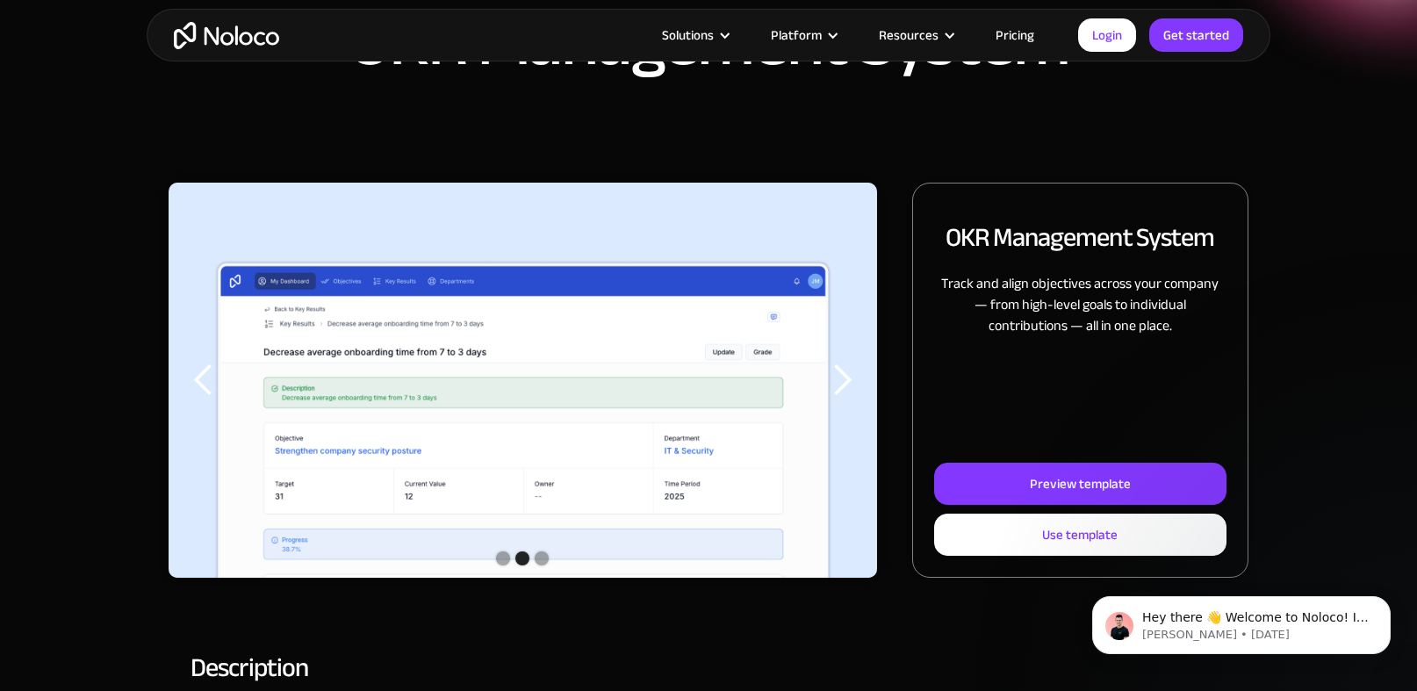
click at [851, 393] on div "next slide" at bounding box center [841, 379] width 35 height 35
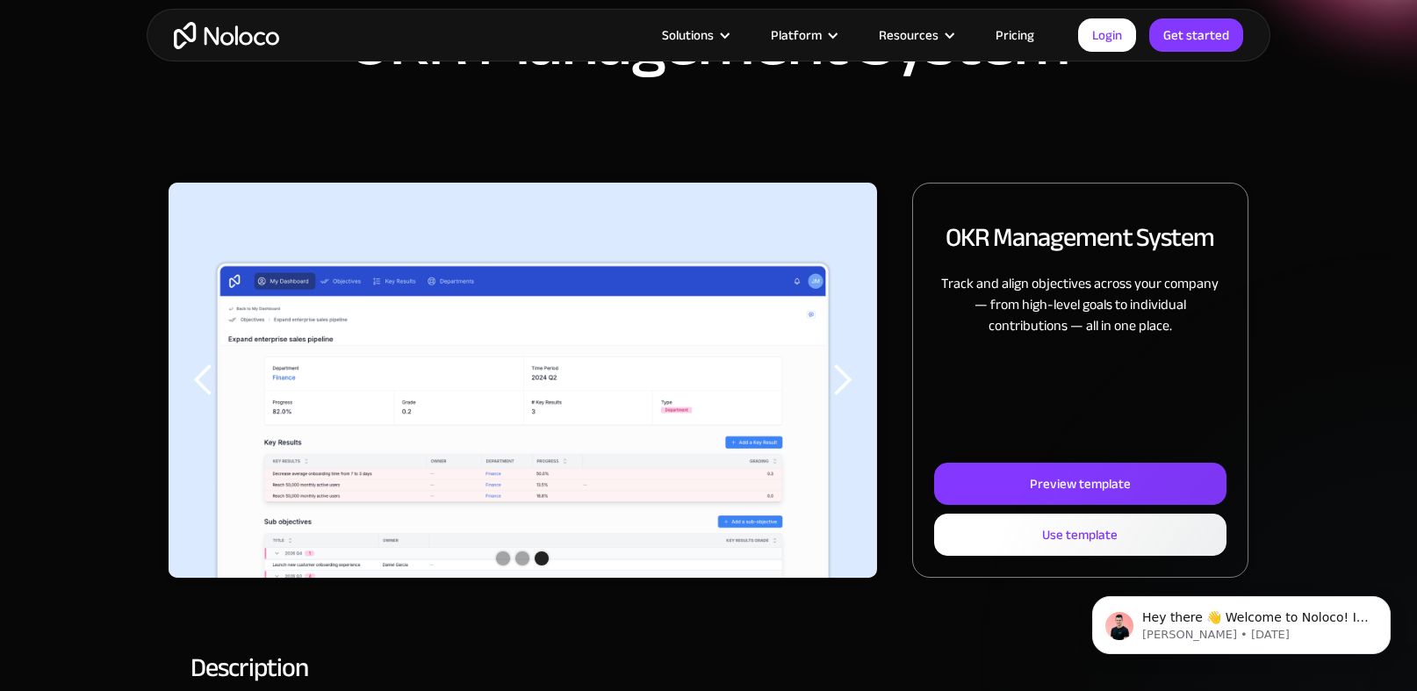
click at [850, 393] on div "next slide" at bounding box center [841, 379] width 35 height 35
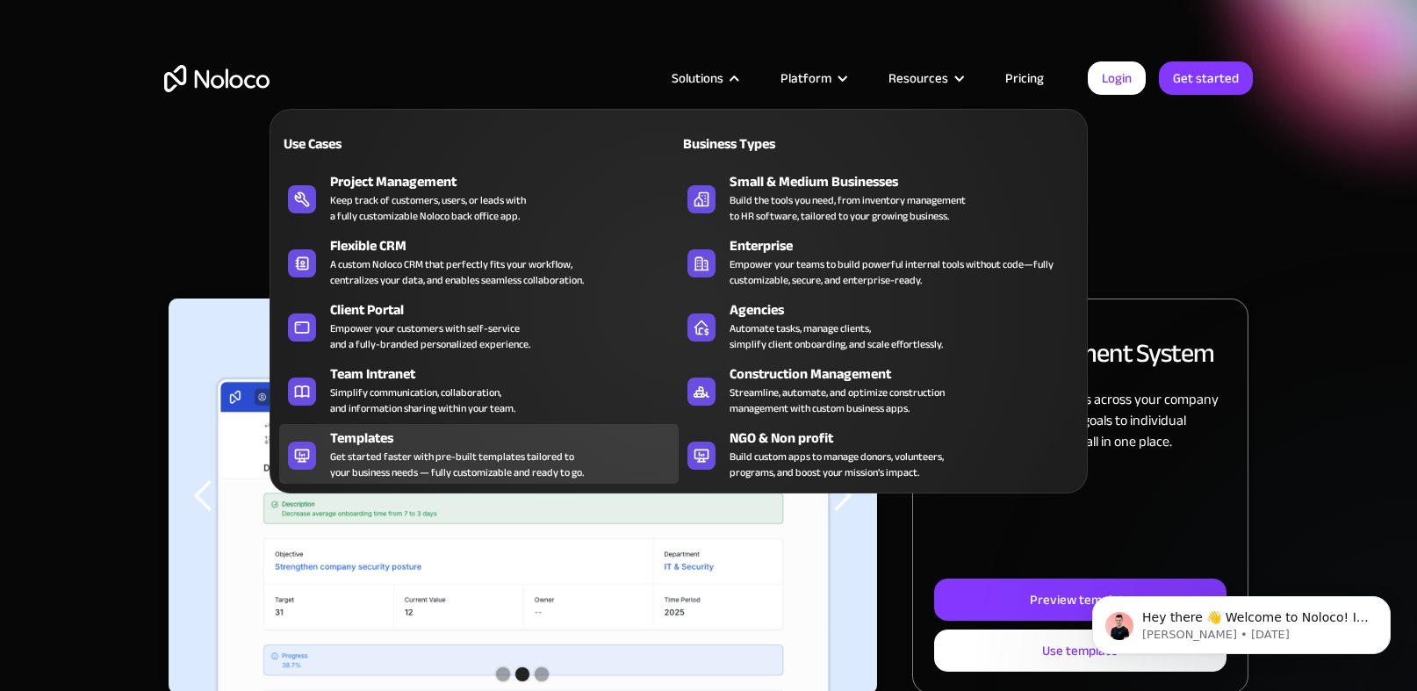
click at [476, 454] on div "Get started faster with pre-built templates tailored to your business needs — f…" at bounding box center [457, 464] width 254 height 32
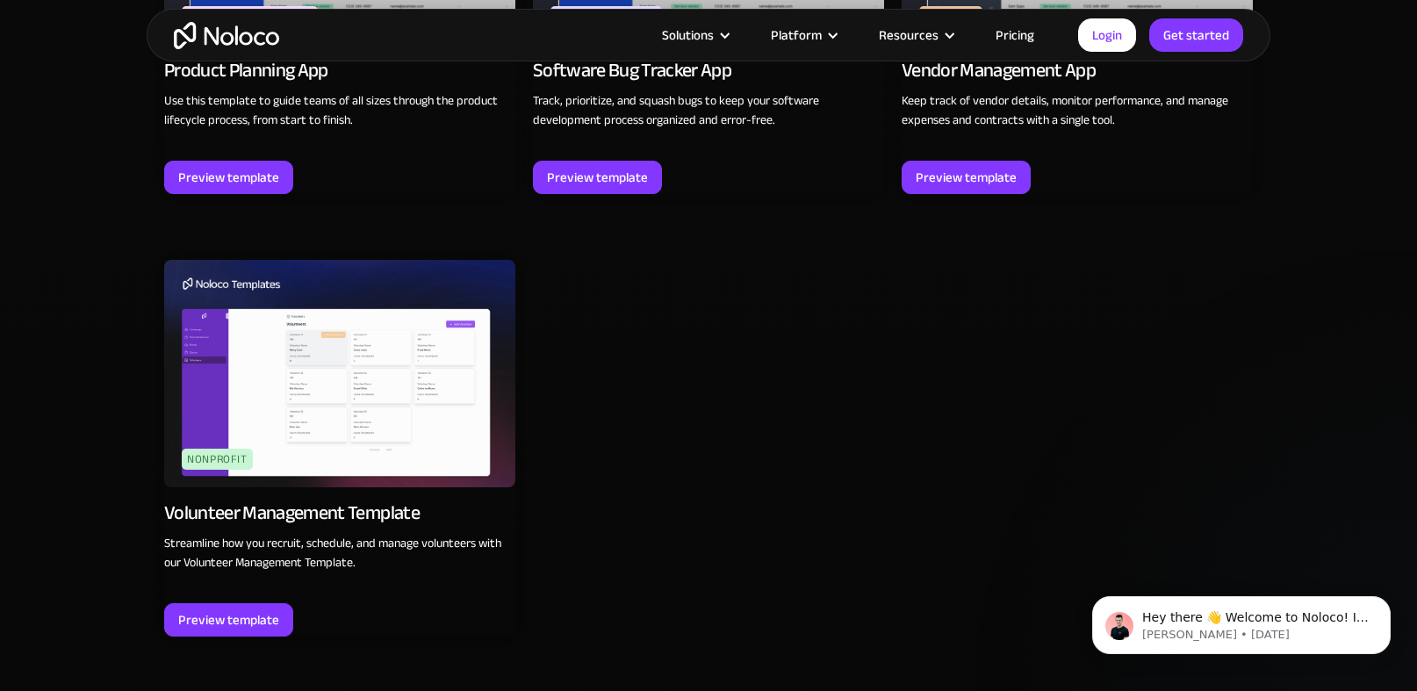
scroll to position [5265, 0]
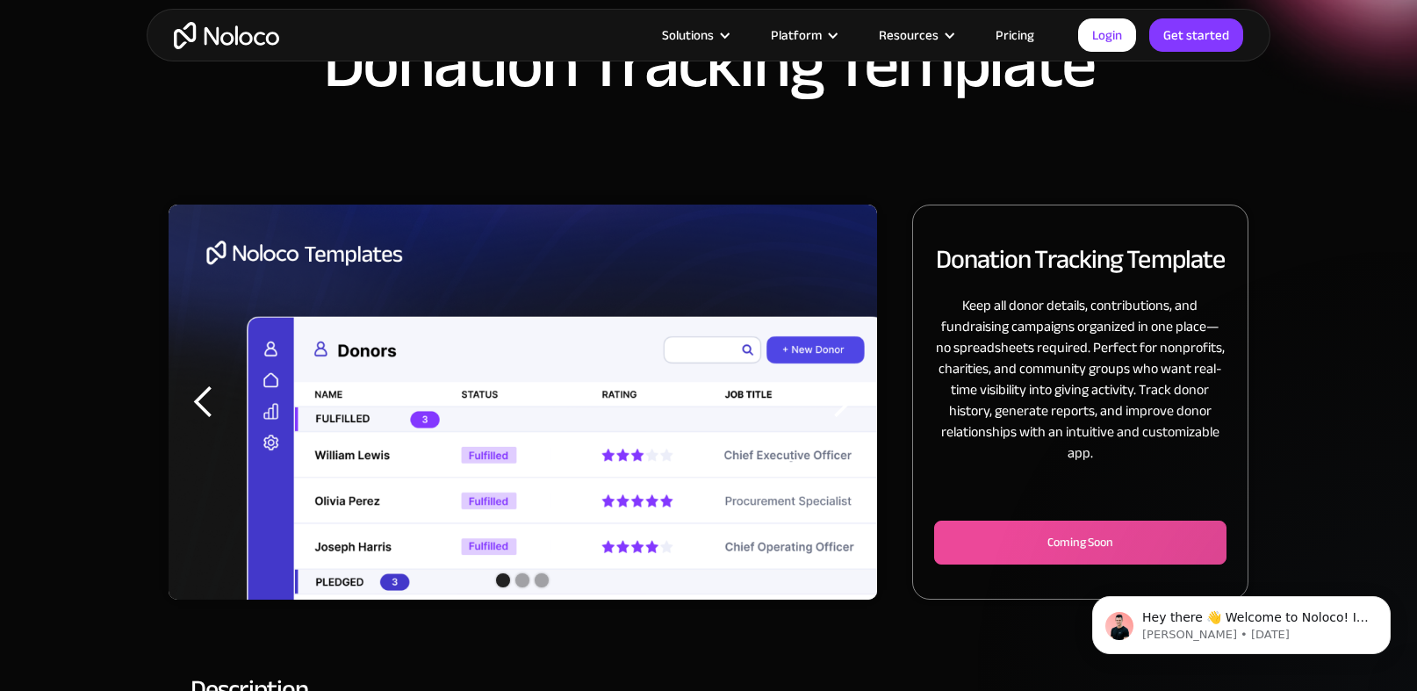
scroll to position [89, 0]
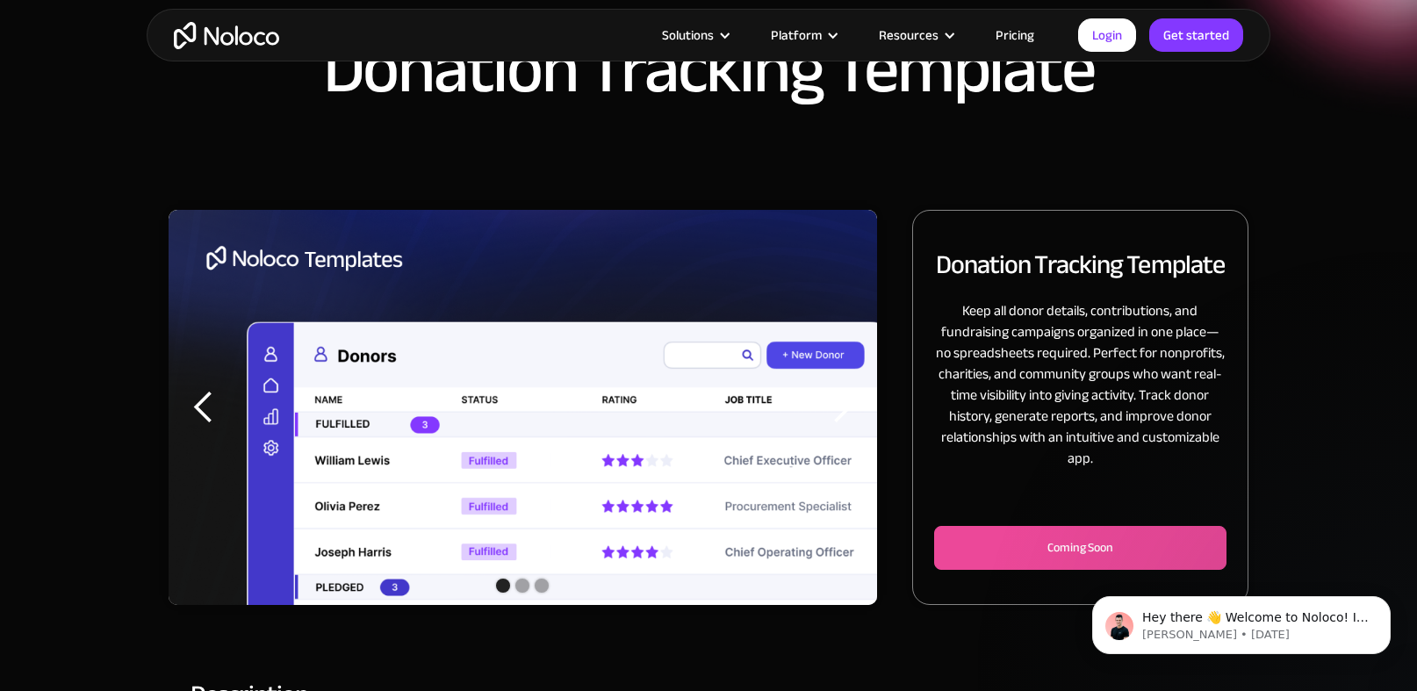
click at [843, 405] on div "next slide" at bounding box center [841, 407] width 35 height 35
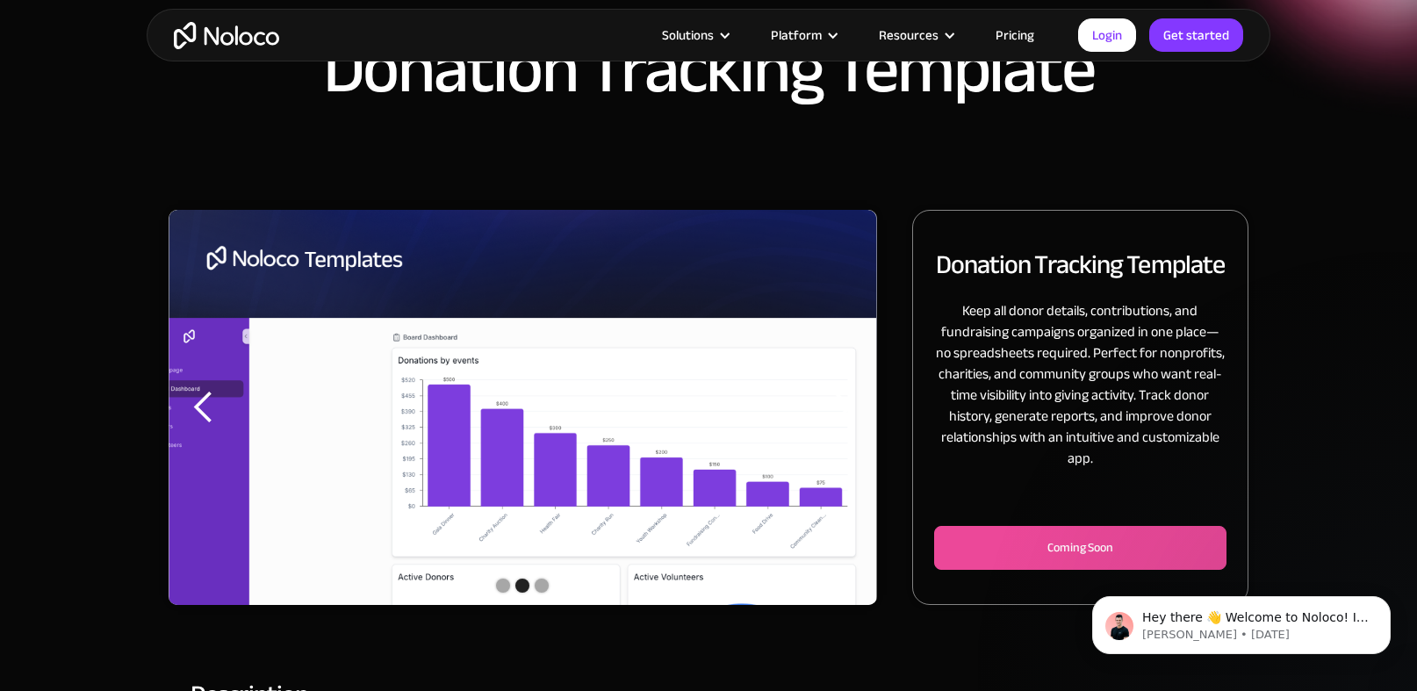
click at [843, 405] on div "next slide" at bounding box center [841, 407] width 35 height 35
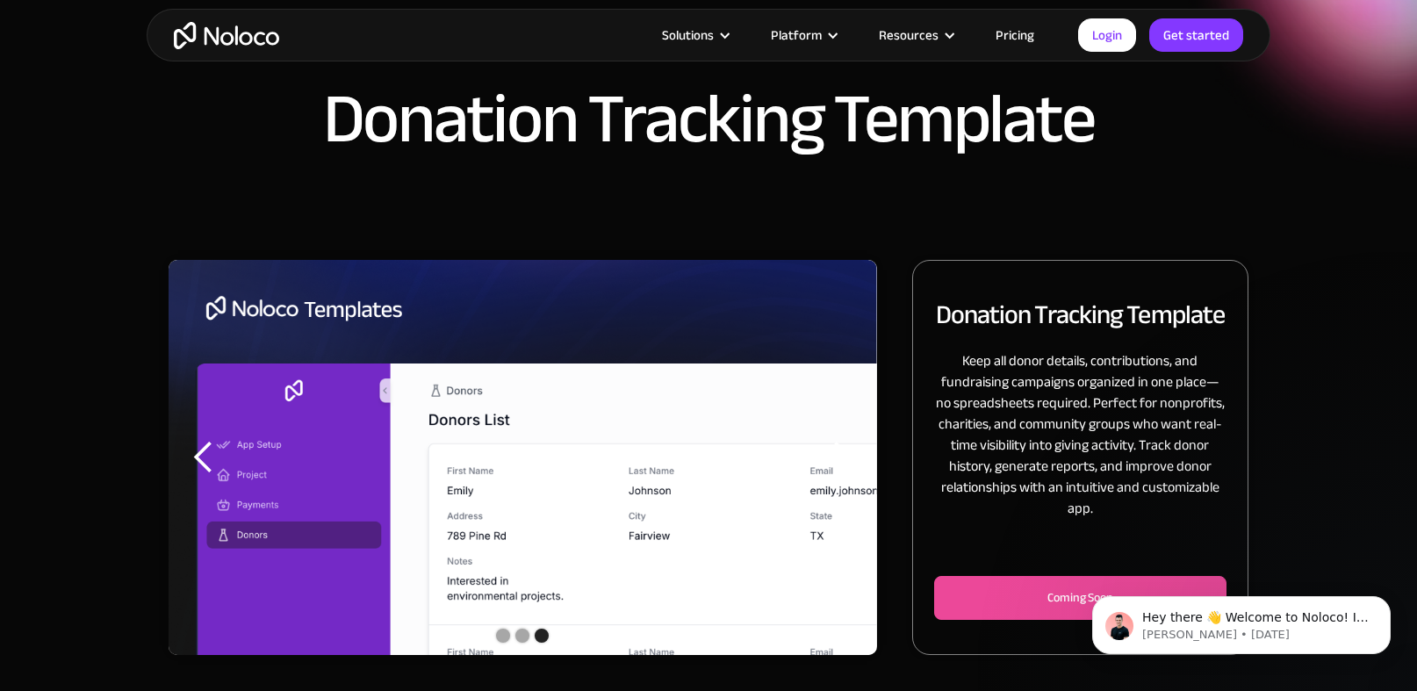
scroll to position [0, 0]
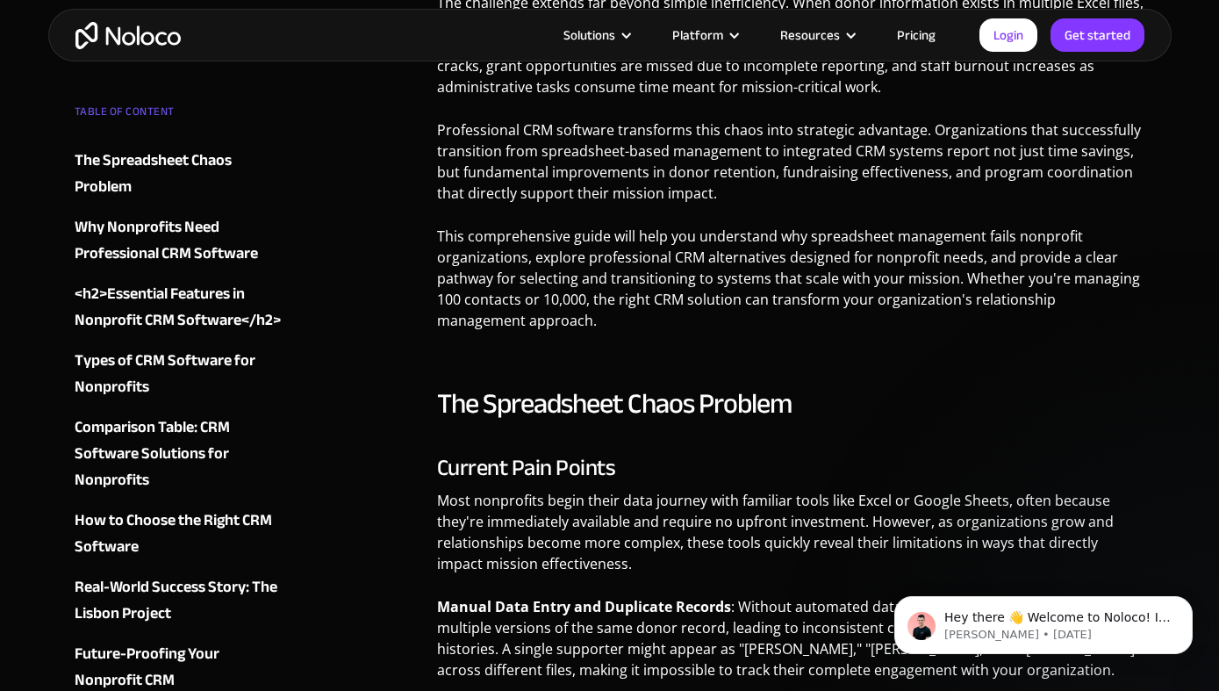
scroll to position [1000, 0]
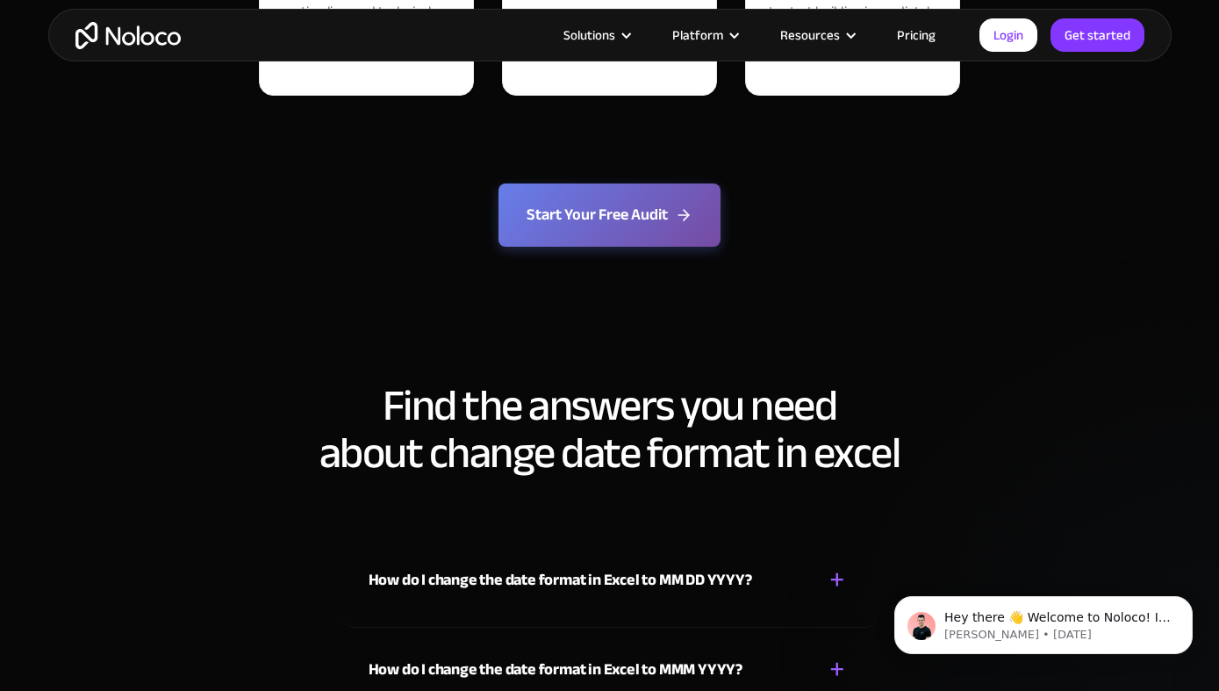
scroll to position [4049, 0]
